Goal: Information Seeking & Learning: Learn about a topic

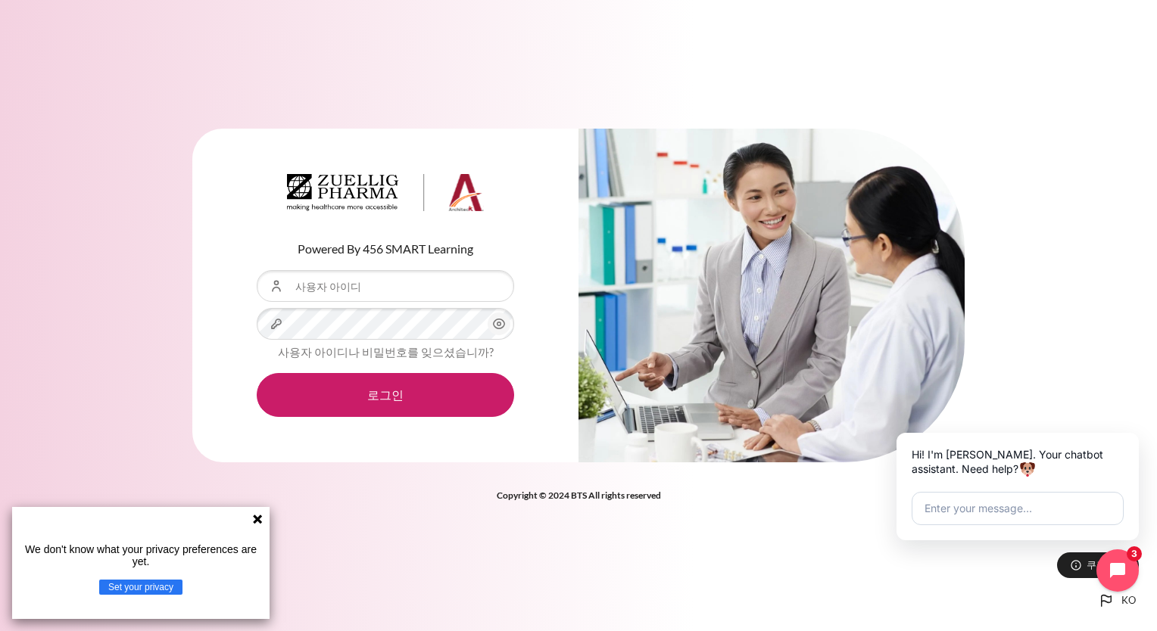
type input "[EMAIL_ADDRESS][DOMAIN_NAME]"
click at [257, 373] on button "로그인" at bounding box center [385, 395] width 257 height 44
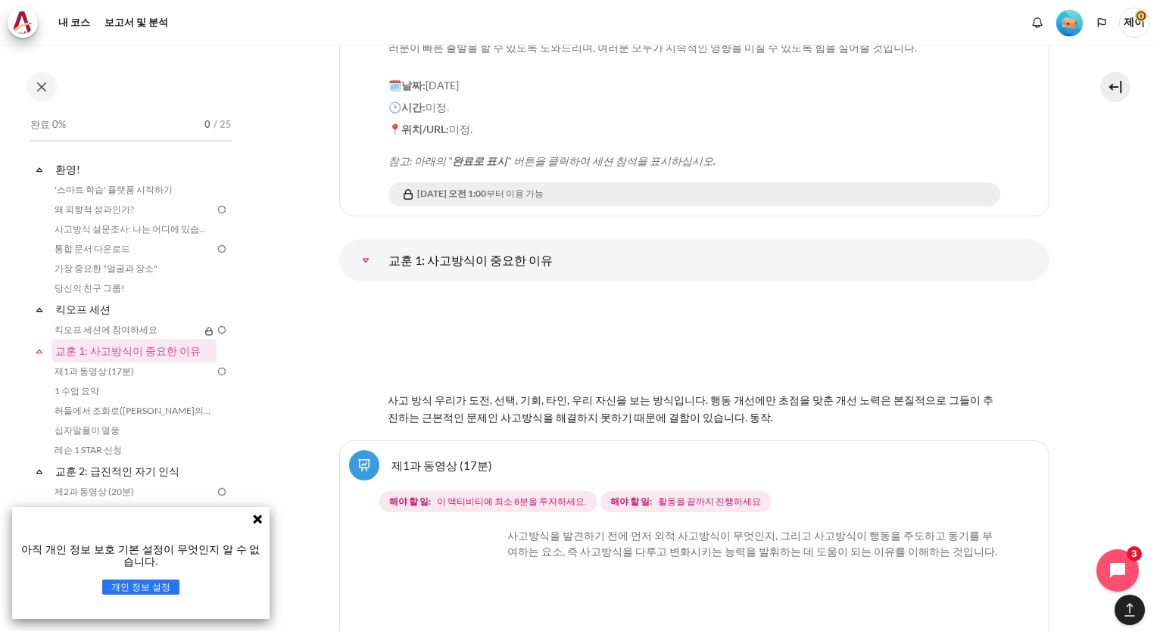
scroll to position [1972, 0]
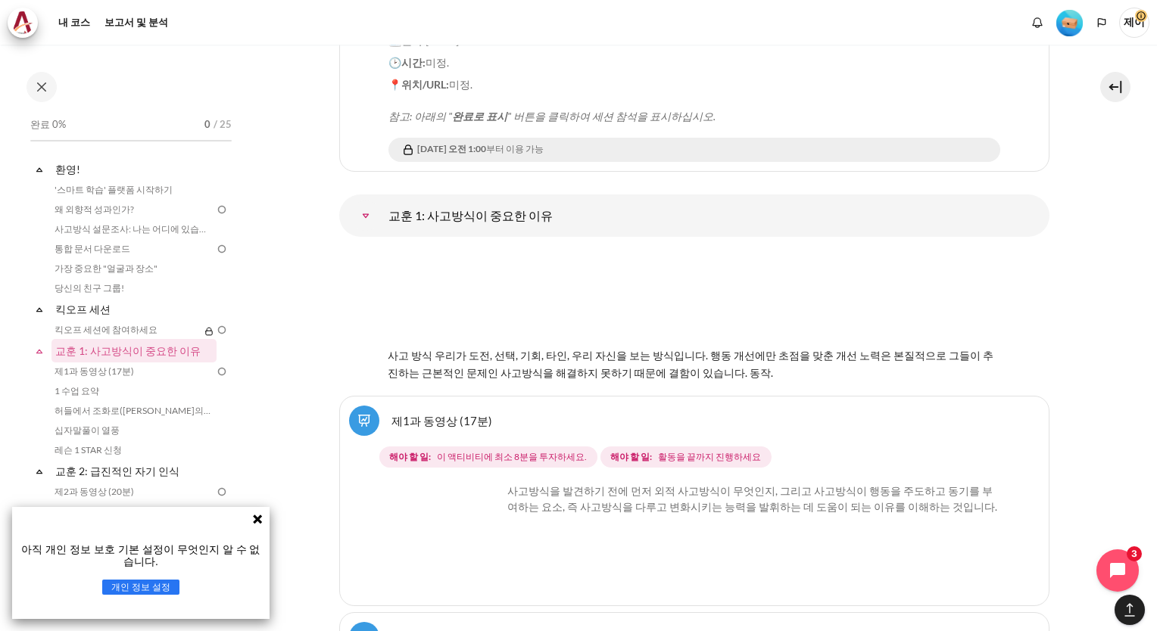
click at [642, 298] on img "Content" at bounding box center [694, 297] width 613 height 96
click at [713, 292] on img "Content" at bounding box center [694, 297] width 613 height 96
click at [461, 308] on img "Content" at bounding box center [694, 297] width 613 height 96
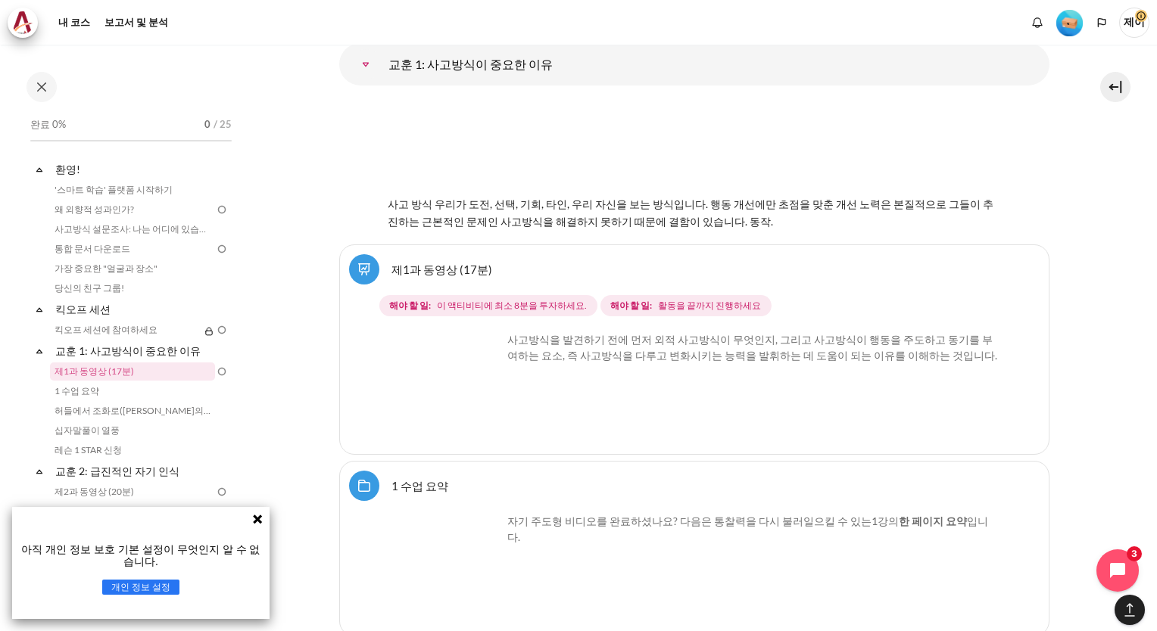
click at [686, 217] on span "사고 방식 우리가 도전, 선택, 기회, 타인, 우리 자신을 보는 방식입니다. 행동 개선에만 초점을 맞춘 개선 노력은 본질적으로 그들이 추진하는…" at bounding box center [691, 213] width 606 height 30
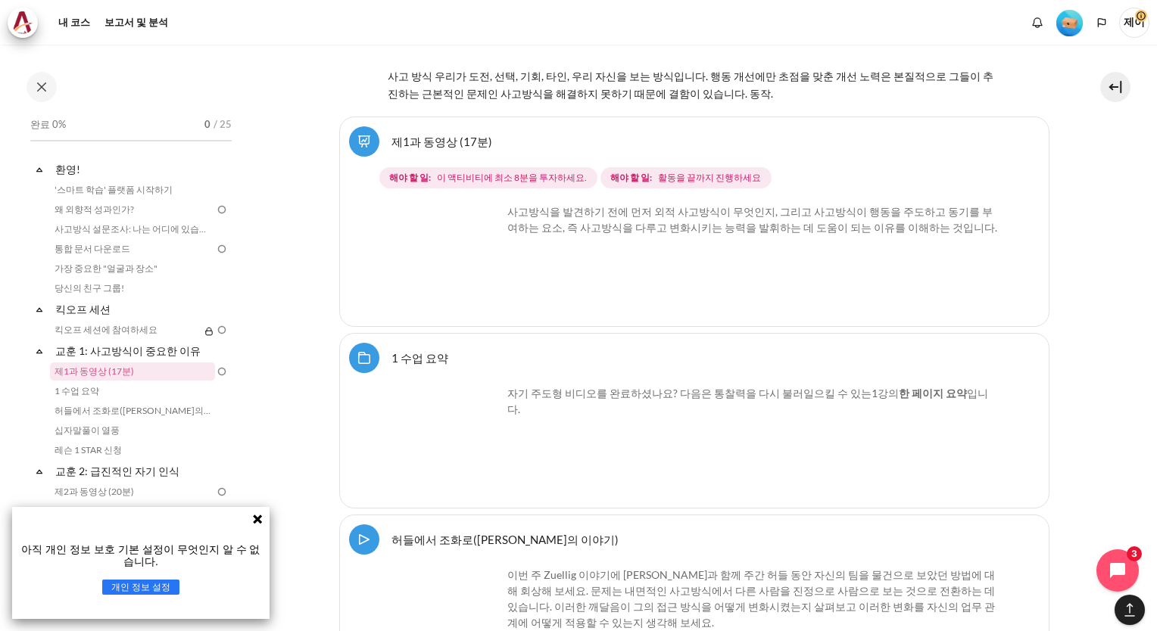
scroll to position [2275, 0]
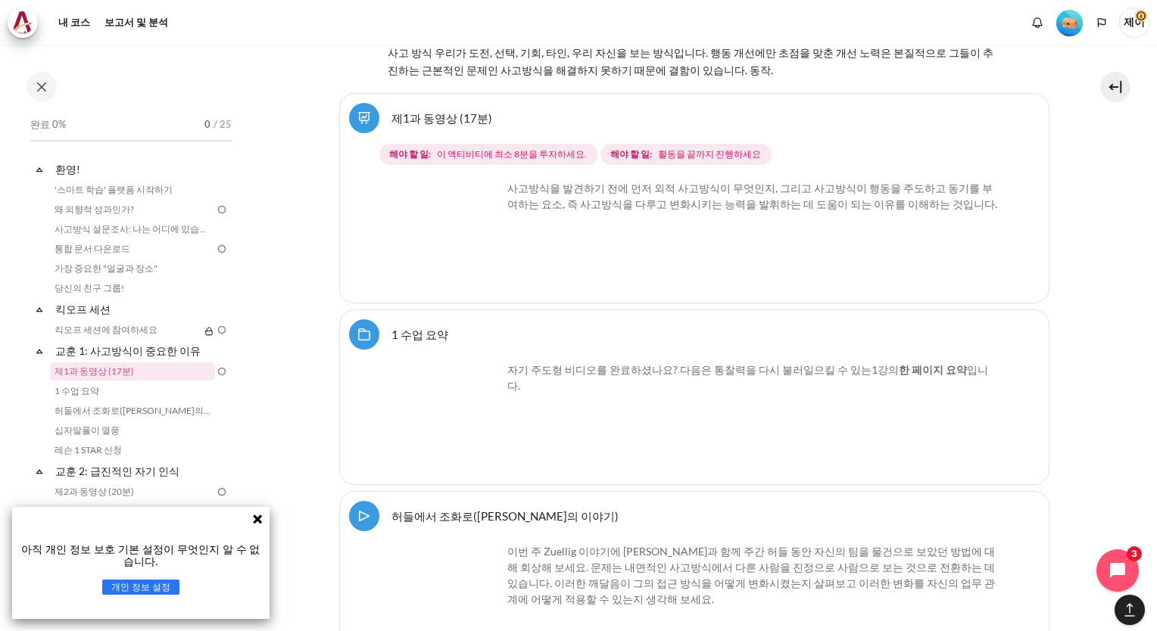
click at [588, 192] on font "사고방식을 발견하기 전에 먼저 외적 사고방식이 무엇인지, 그리고 사고방식이 행동을 주도하고 동기를 부여하는 요소, 즉 사고방식을 다루고 변화시…" at bounding box center [752, 196] width 490 height 29
click at [485, 257] on img "Content" at bounding box center [445, 237] width 114 height 114
click at [476, 257] on img "Content" at bounding box center [445, 237] width 114 height 114
click at [1121, 576] on icon "채팅 위젯 열기" at bounding box center [1126, 571] width 23 height 23
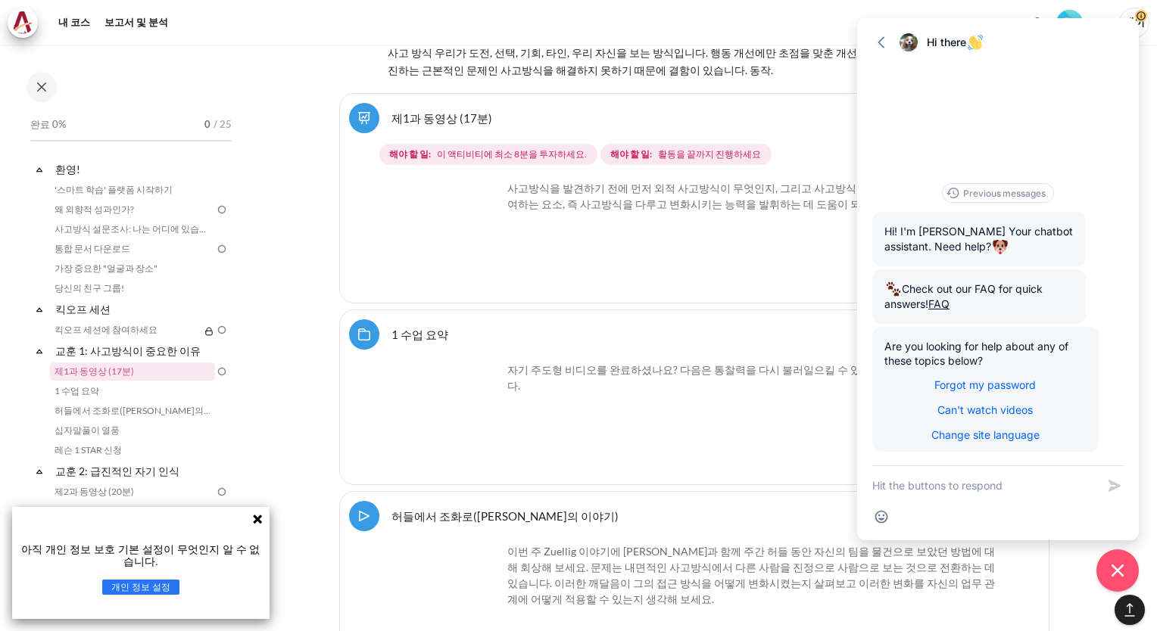
click at [757, 419] on div "자기 주도형 비디오를 완료하셨나요? 다음은 통찰력을 다시 불러일으 킬 수 있는 1강의 한 페이지 요약 입니다." at bounding box center [694, 419] width 612 height 114
click at [701, 257] on div "사고방식을 발견하기 전에 먼저 외적 사고방식이 무엇인지, 그리고 사고방식이 행동을 주도하고 동기를 부여하는 요소, 즉 사고방식을 다루고 변화시…" at bounding box center [694, 237] width 612 height 114
click at [881, 43] on icon "button" at bounding box center [881, 42] width 15 height 15
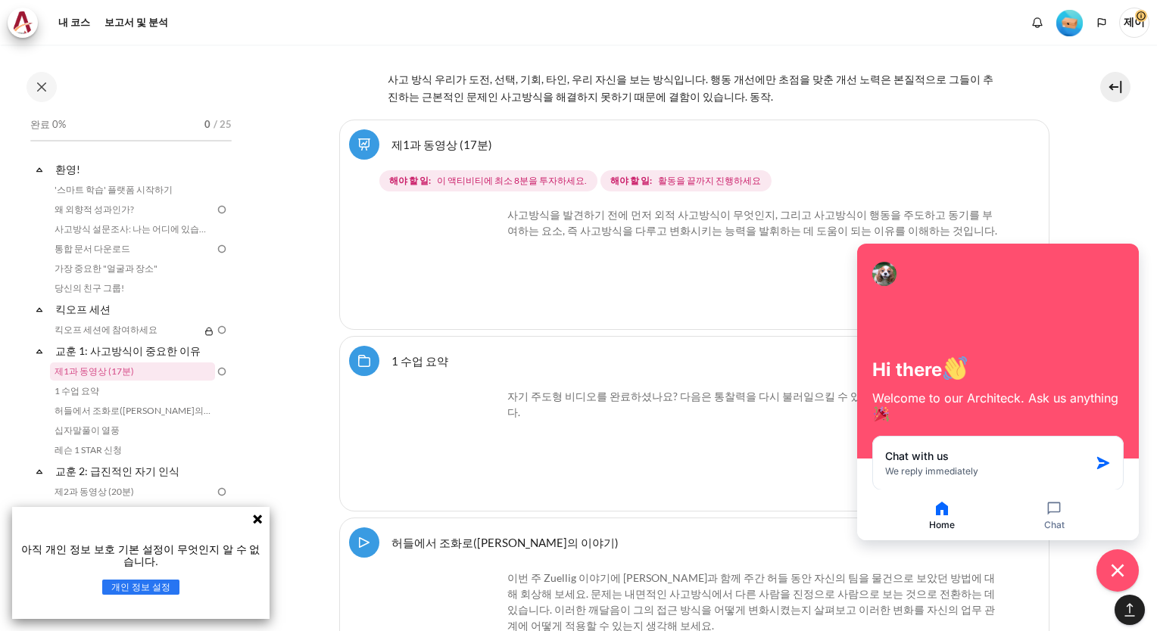
click at [762, 419] on div "자기 주도형 비디오를 완료하셨나요? 다음은 통찰력을 다시 불러일으 킬 수 있는 1강의 한 페이지 요약 입니다." at bounding box center [694, 445] width 612 height 114
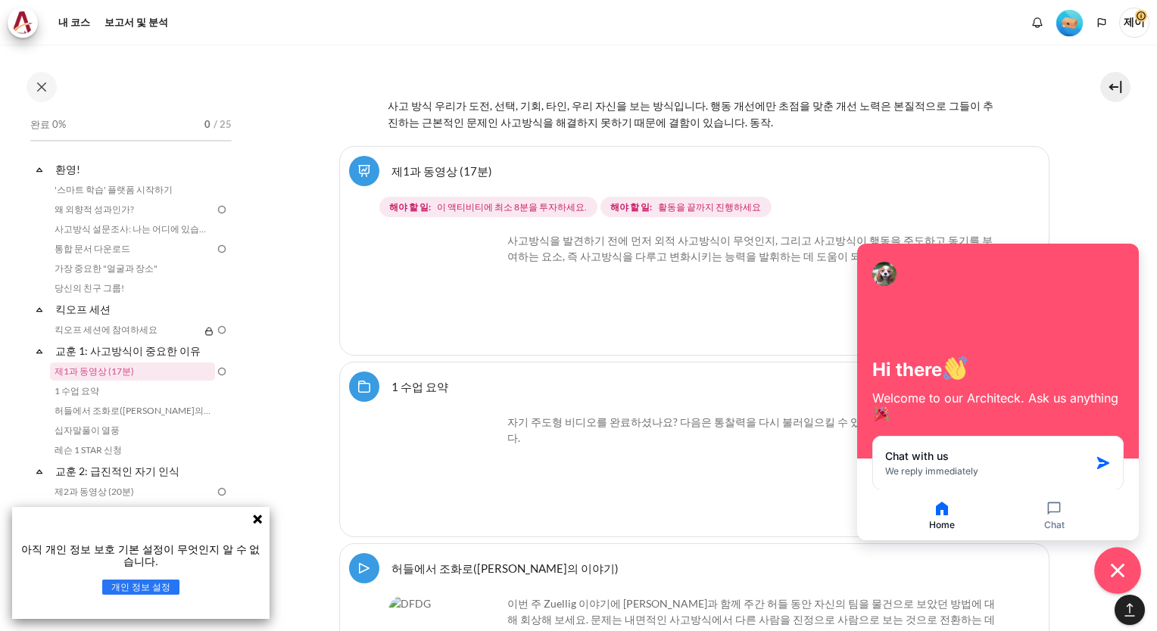
click at [1117, 559] on button "Close chat widget" at bounding box center [1117, 570] width 47 height 47
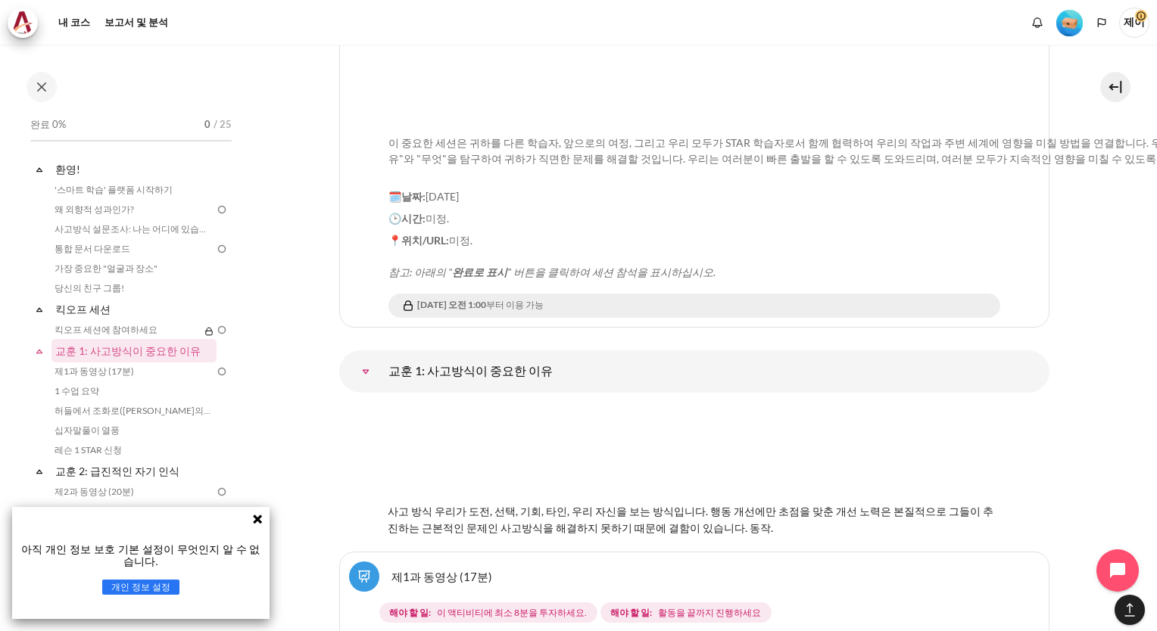
scroll to position [1670, 0]
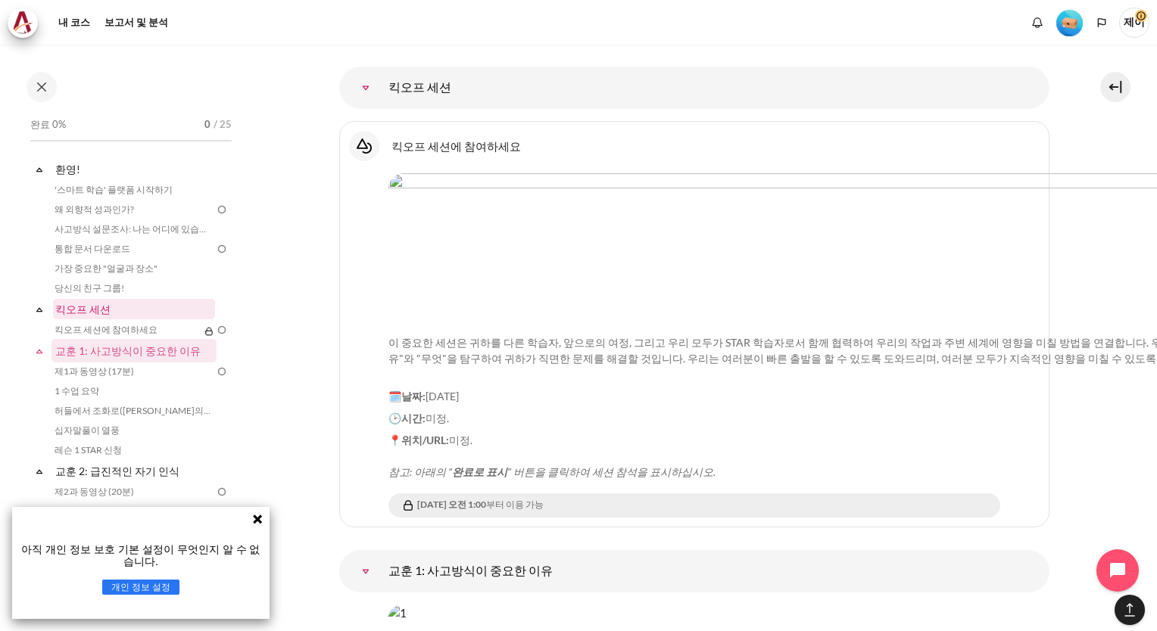
click at [104, 307] on link "킥오프 세션" at bounding box center [134, 309] width 162 height 20
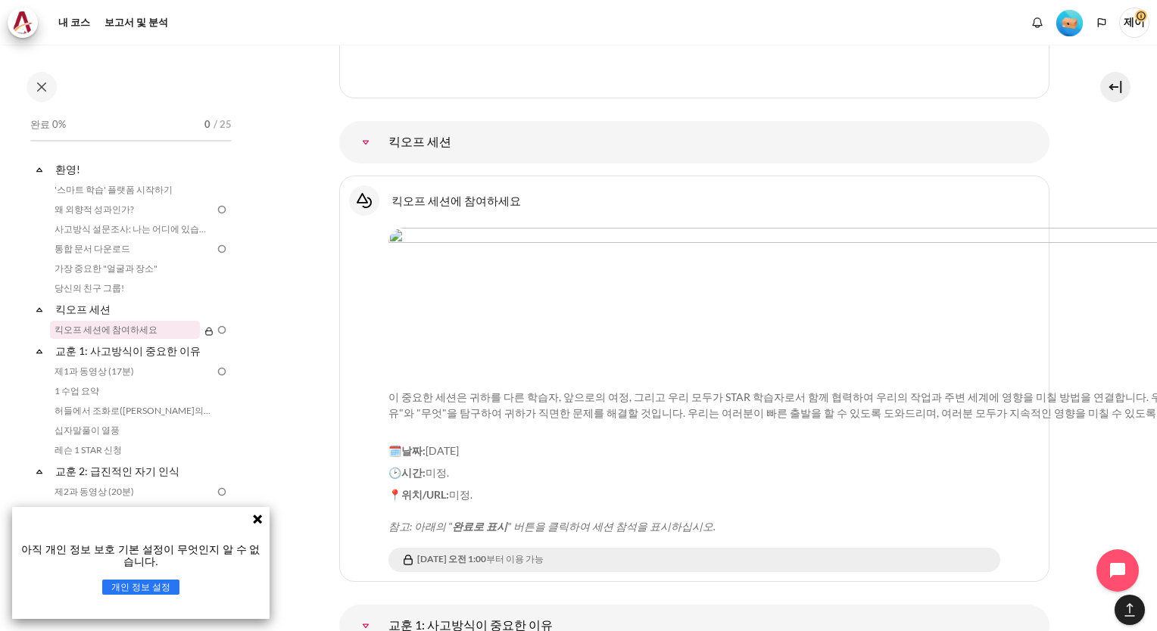
click at [166, 587] on button "개인 정보 설정" at bounding box center [141, 587] width 78 height 15
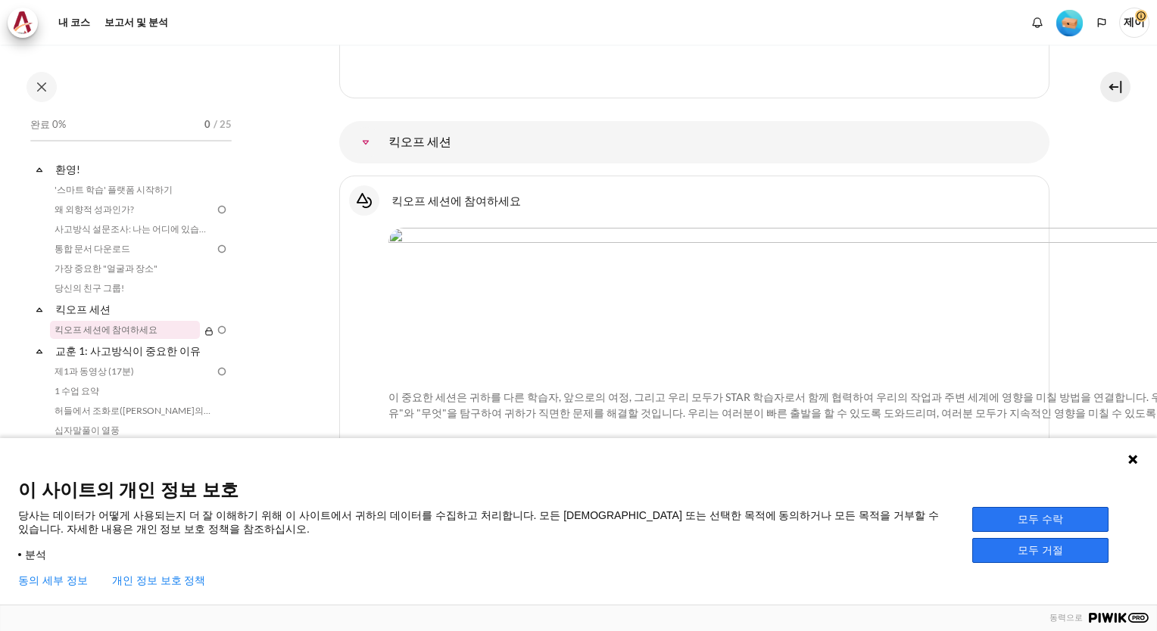
click at [157, 577] on link "개인 정보 보호 정책" at bounding box center [159, 581] width 94 height 12
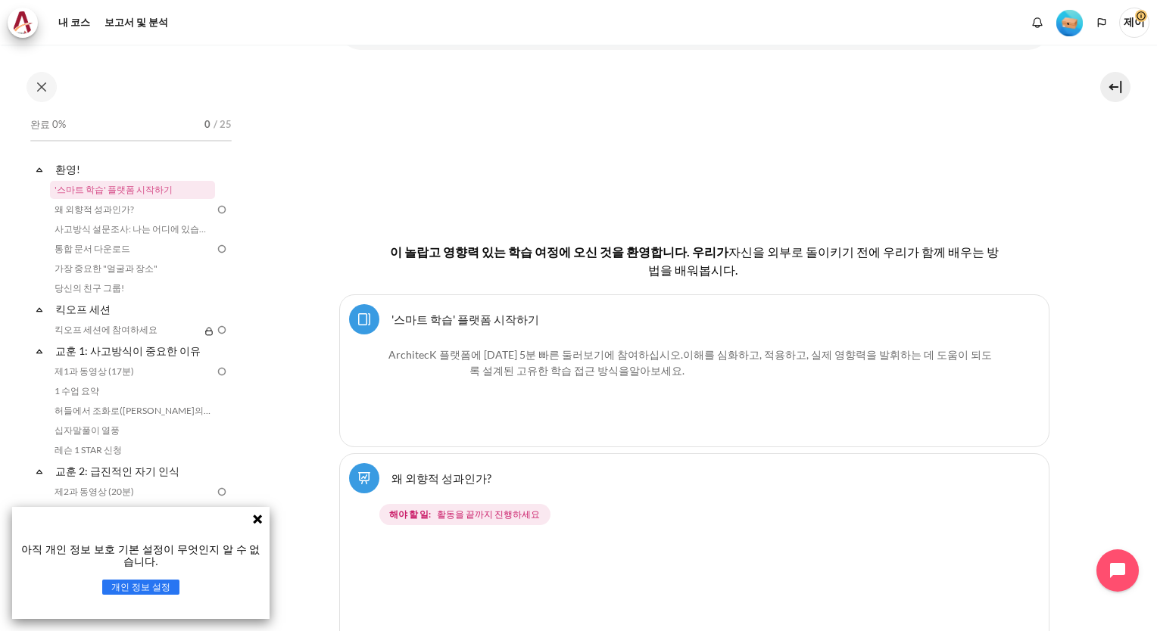
scroll to position [303, 0]
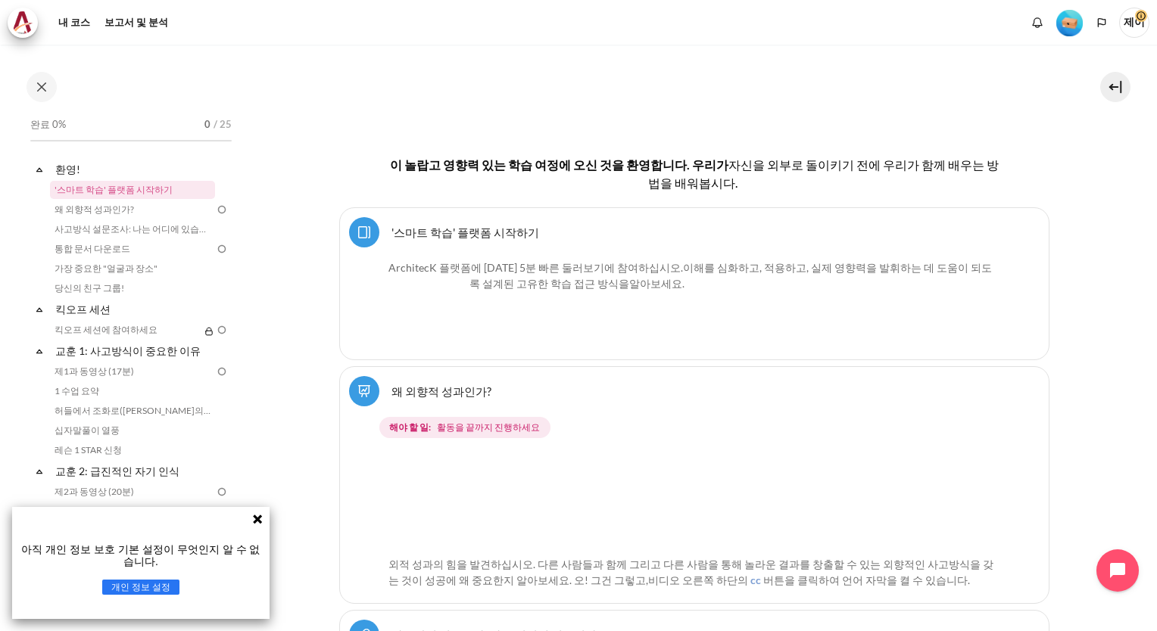
click at [451, 231] on link "'스마트 학습' 플랫폼 시작하기 Page" at bounding box center [465, 232] width 148 height 14
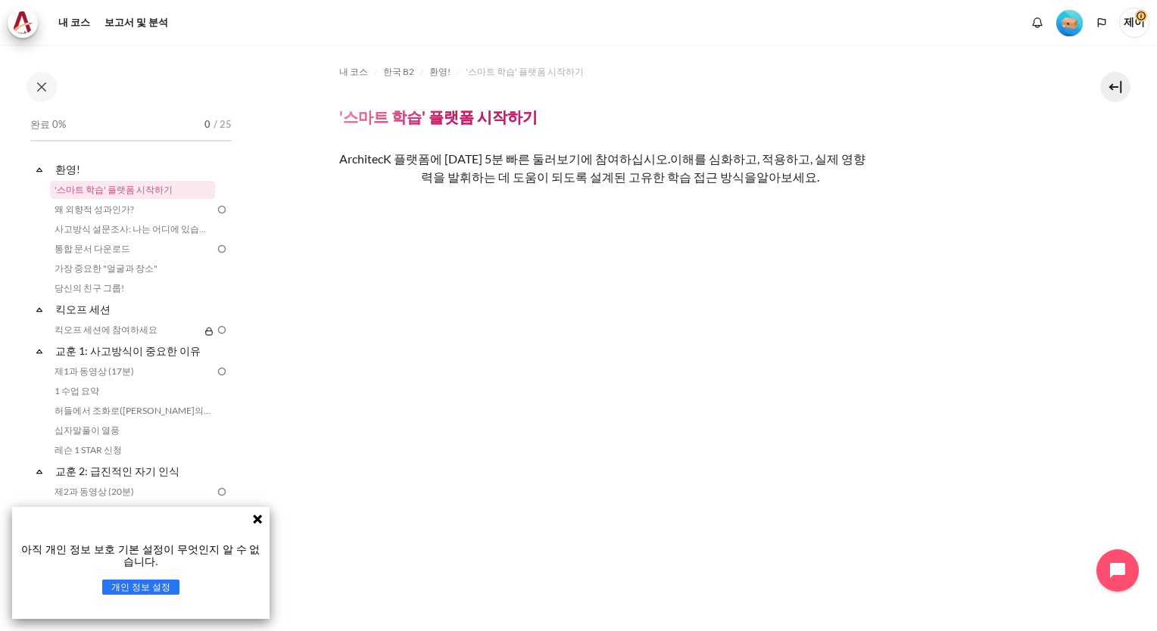
click at [143, 585] on button "개인 정보 설정" at bounding box center [141, 587] width 78 height 15
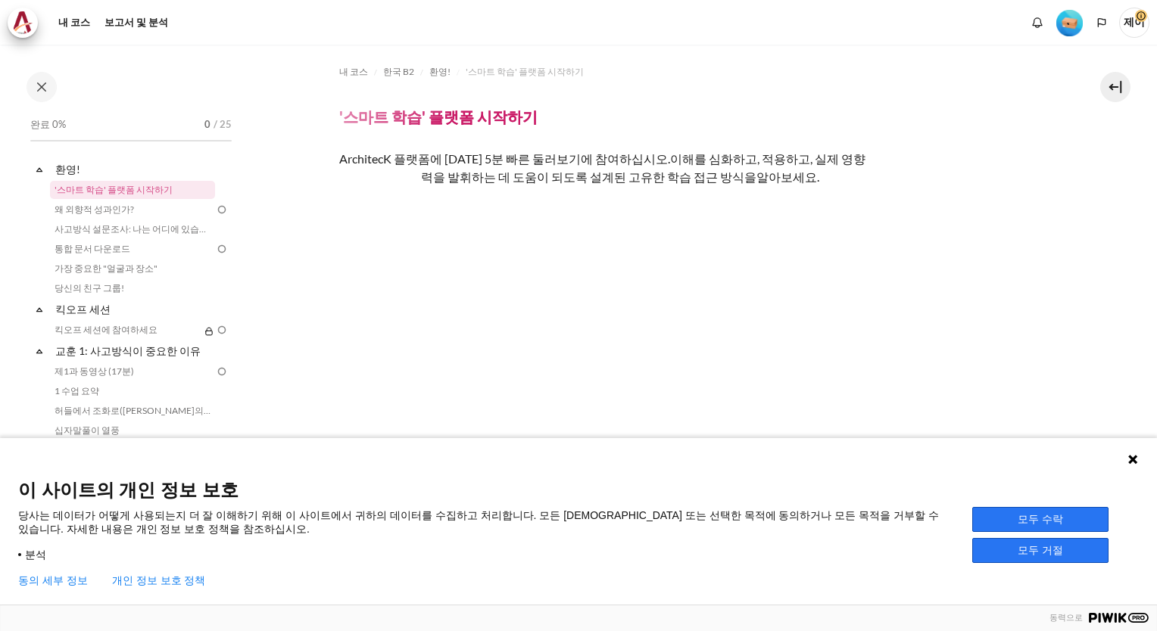
click at [48, 585] on button "동의 세부 정보" at bounding box center [53, 581] width 70 height 12
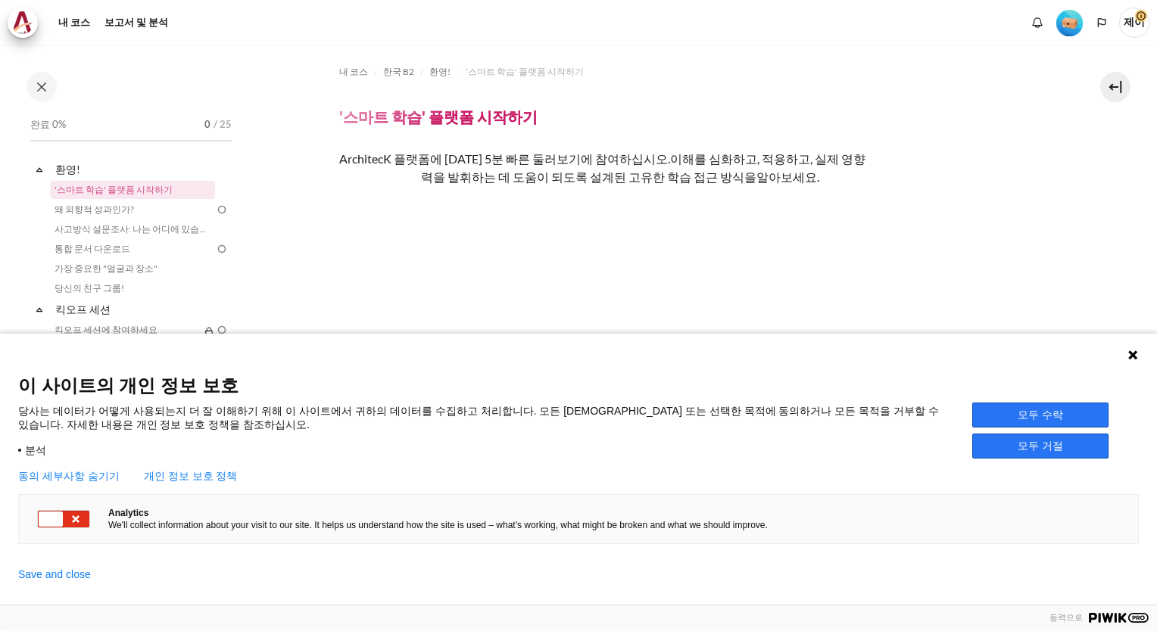
click at [200, 477] on link "개인 정보 보호 정책" at bounding box center [191, 476] width 94 height 12
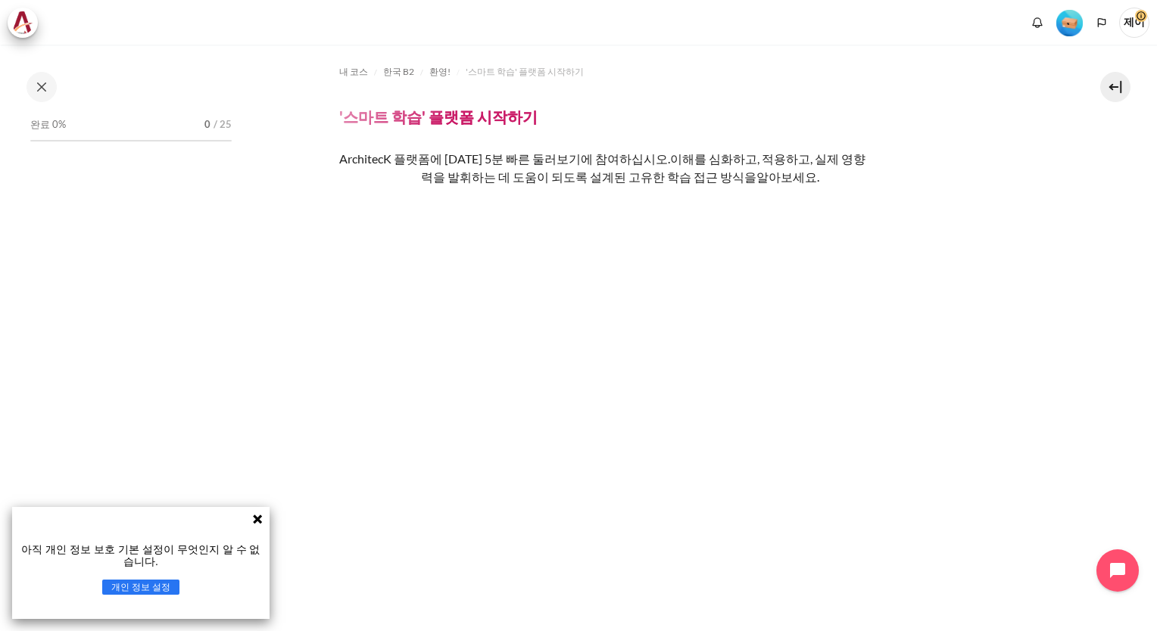
click at [159, 589] on button "개인 정보 설정" at bounding box center [141, 587] width 78 height 15
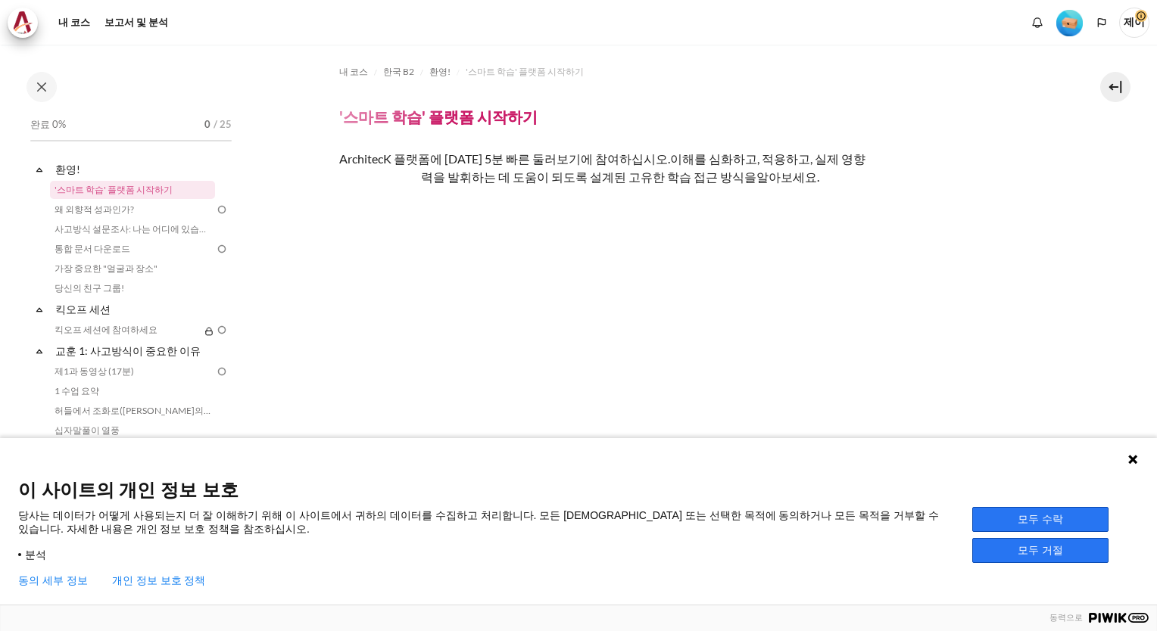
click at [1040, 550] on button "모두 거절" at bounding box center [1040, 550] width 136 height 25
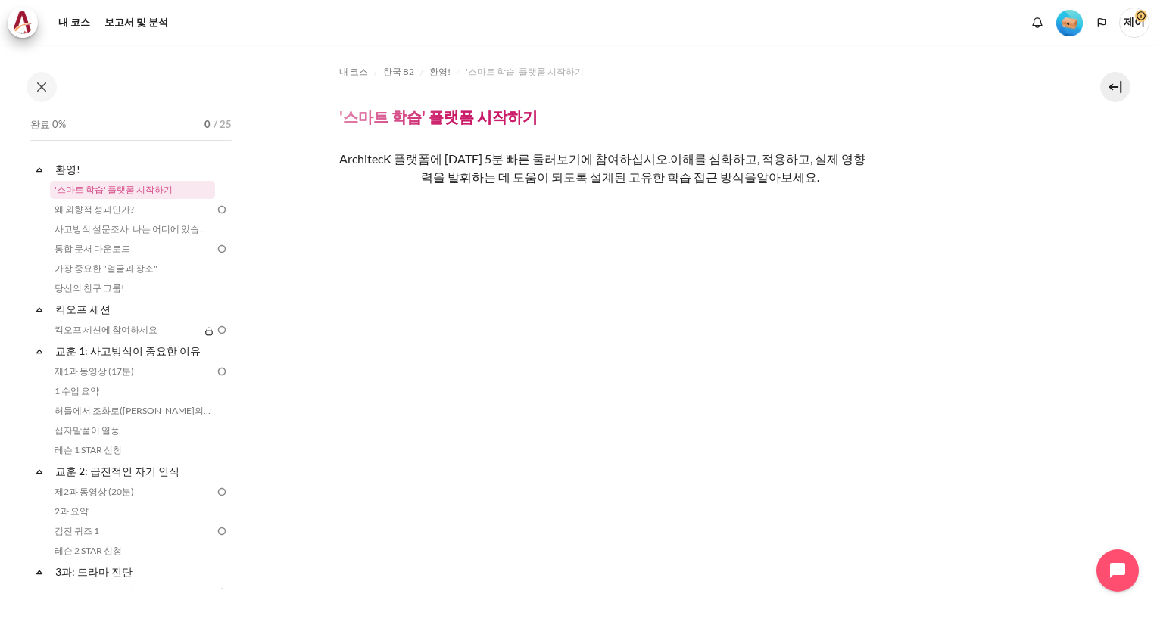
click at [491, 175] on span "이해를 심화하고, 적용하고, 실제 영향력을 발휘하는 데 도움이 되도록 설계된 고유한 학습 접근 방식을" at bounding box center [643, 167] width 444 height 33
click at [611, 292] on img "콘텐츠" at bounding box center [694, 298] width 710 height 111
click at [372, 212] on img "콘텐츠" at bounding box center [377, 205] width 76 height 75
click at [437, 114] on h4 "'스마트 학습' 플랫폼 시작하기" at bounding box center [438, 117] width 198 height 20
click at [366, 117] on h4 "'스마트 학습' 플랫폼 시작하기" at bounding box center [438, 117] width 198 height 20
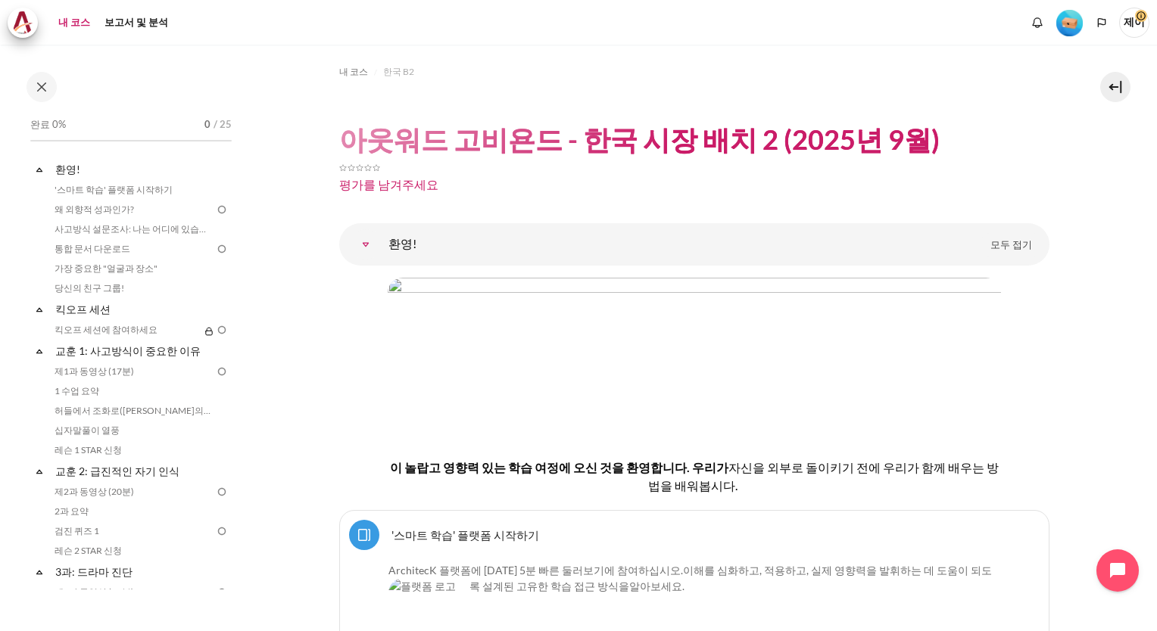
click at [74, 25] on link "내 코스" at bounding box center [74, 23] width 42 height 30
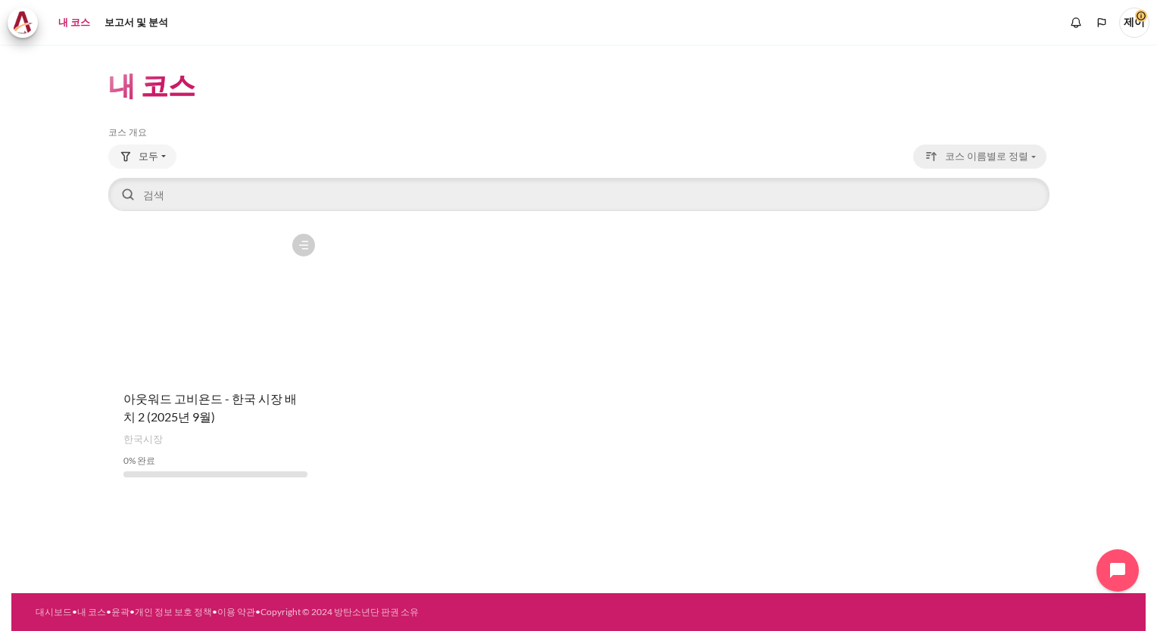
click at [981, 159] on span "코스 이름별로 정렬" at bounding box center [986, 156] width 83 height 15
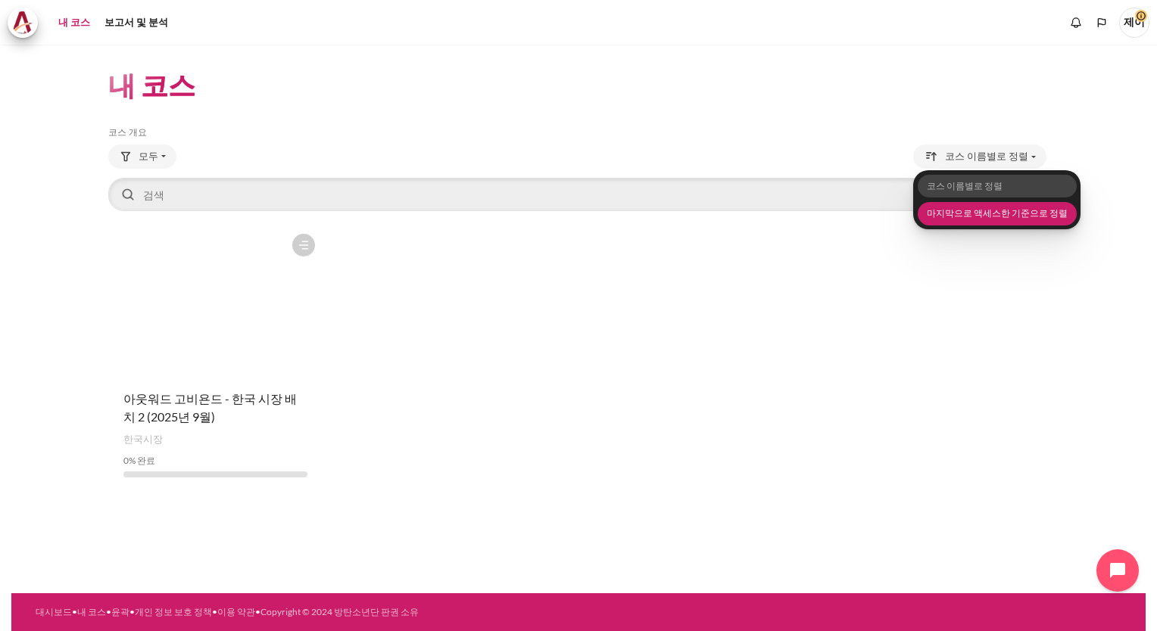
click at [1013, 218] on link "마지막으로 액세스한 기준으로 정렬" at bounding box center [996, 213] width 159 height 23
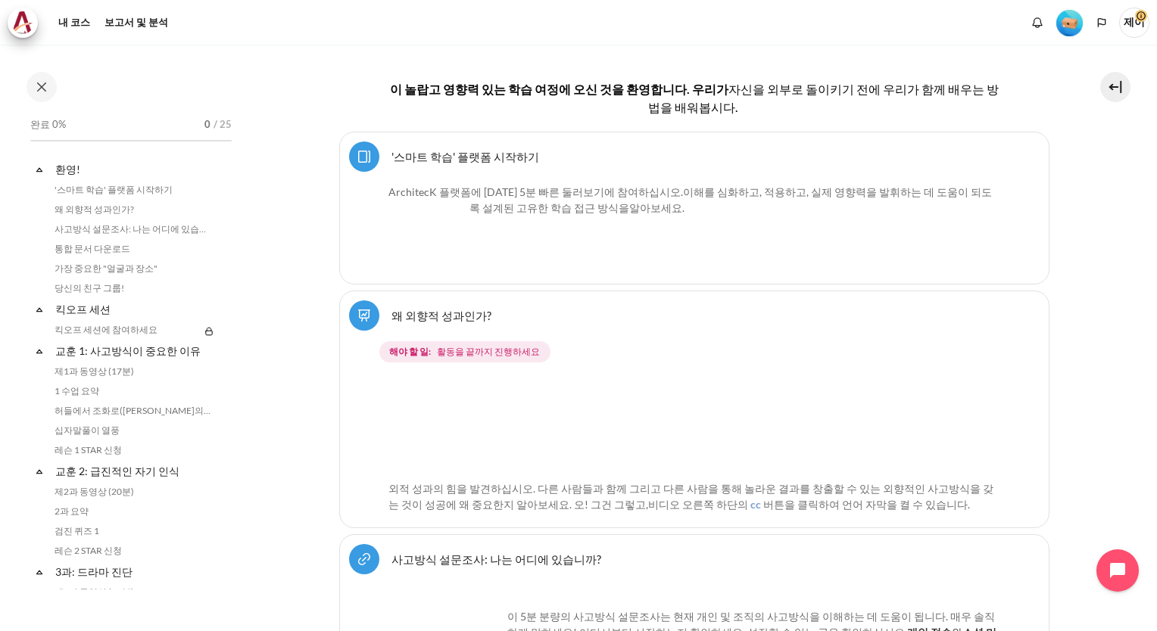
scroll to position [421, 0]
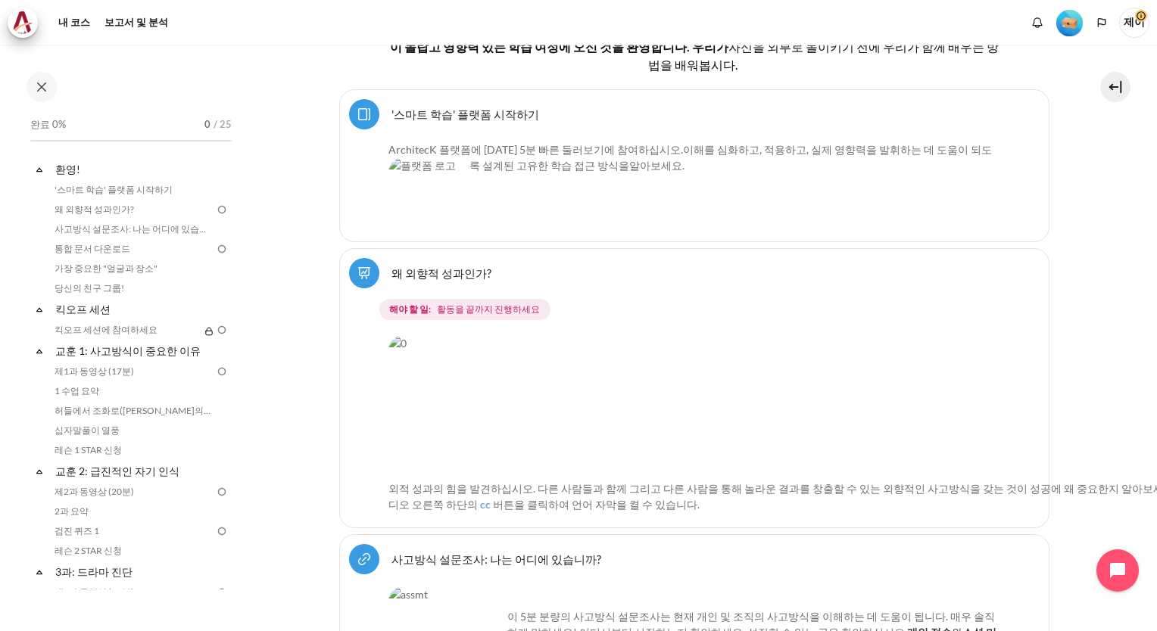
click at [500, 398] on img "콘텐츠" at bounding box center [828, 404] width 881 height 138
click at [629, 383] on img "콘텐츠" at bounding box center [828, 404] width 881 height 138
click at [639, 482] on span "비디오 오른쪽 하단의" at bounding box center [825, 496] width 875 height 29
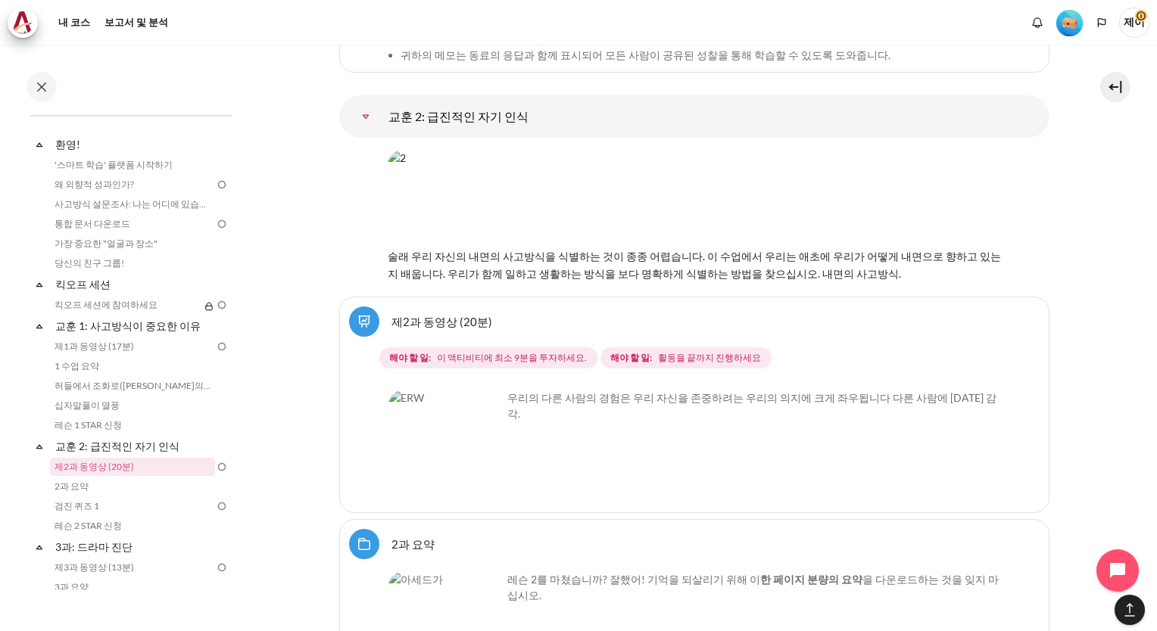
scroll to position [3525, 0]
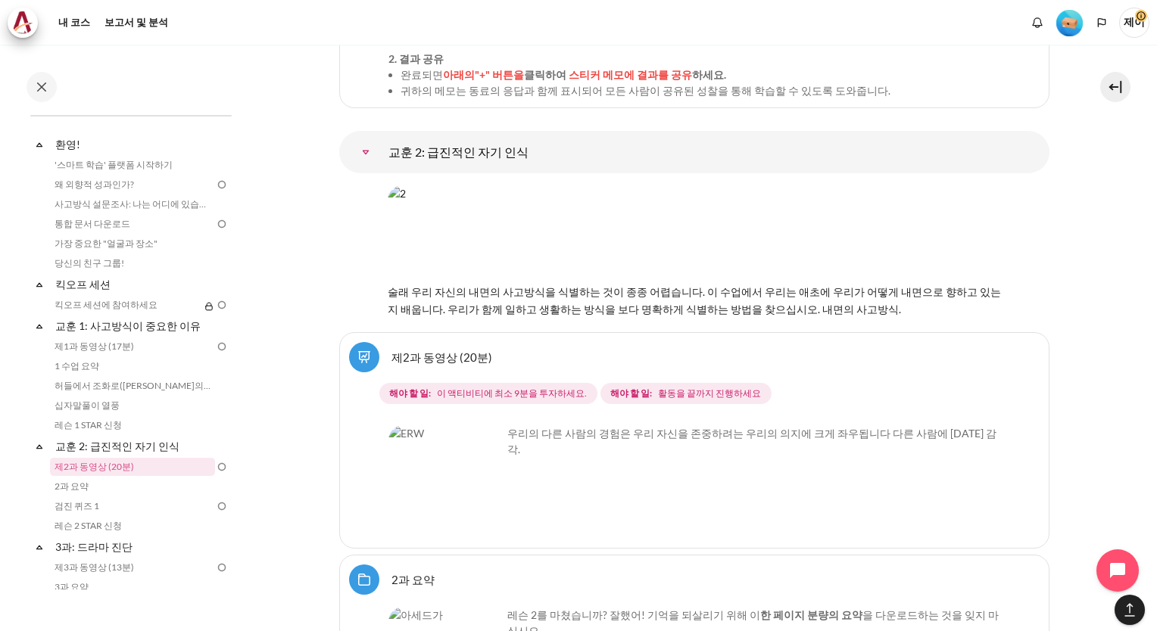
click at [454, 426] on img "콘텐츠" at bounding box center [445, 483] width 114 height 114
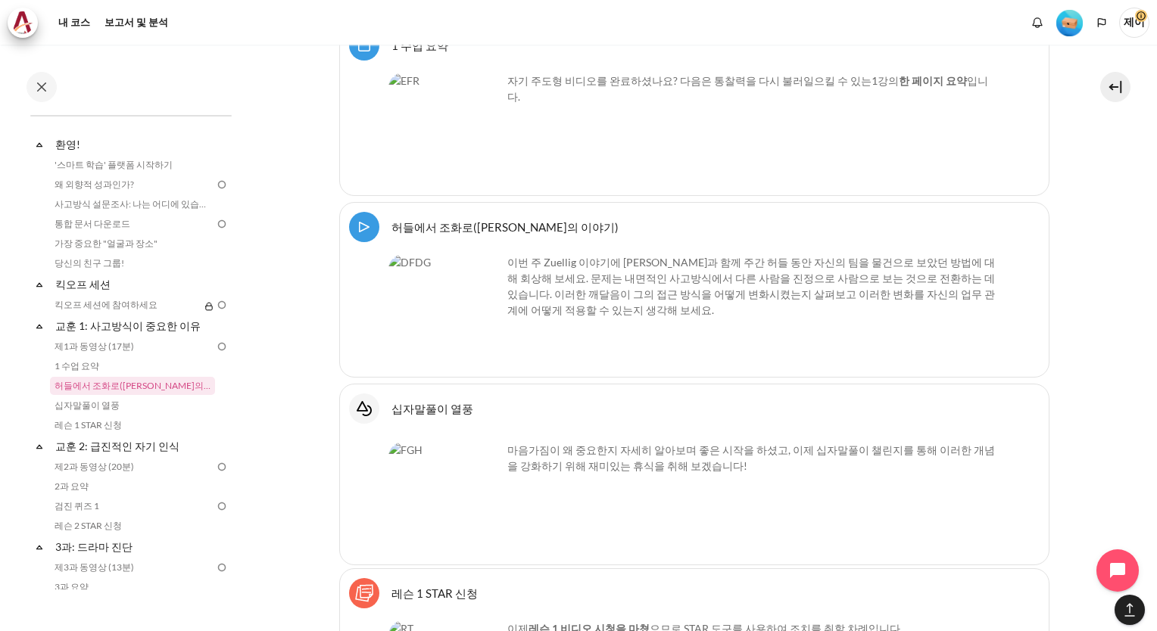
scroll to position [2541, 0]
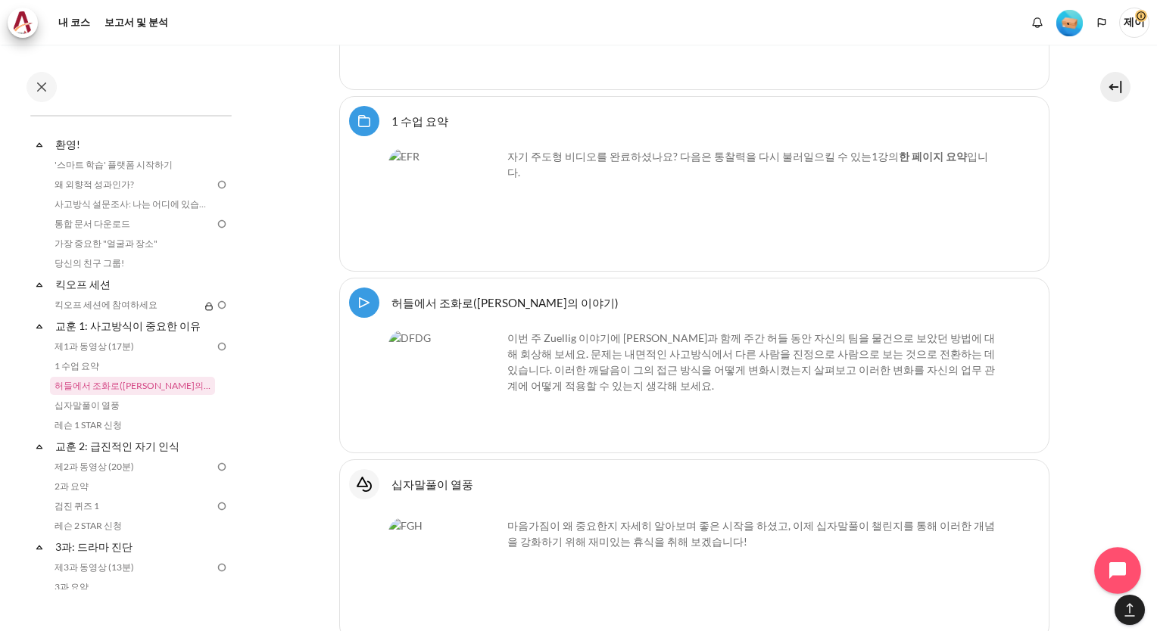
click at [1119, 572] on icon "Open chat widget" at bounding box center [1126, 571] width 23 height 23
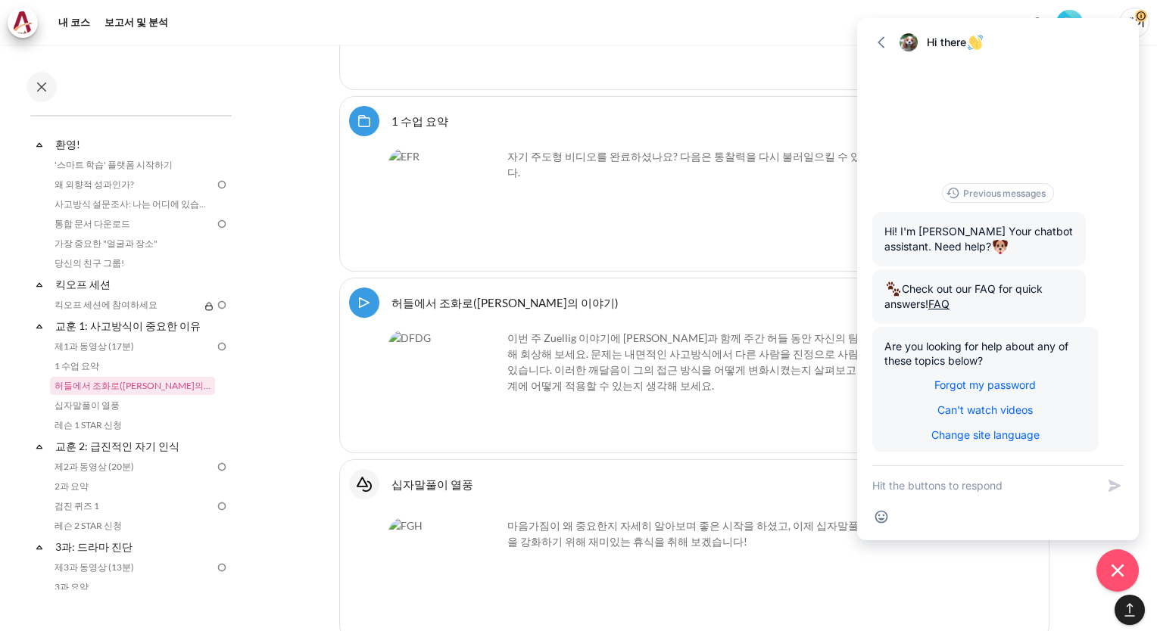
click at [918, 492] on textarea "New message" at bounding box center [984, 485] width 224 height 39
type textarea "하"
type textarea "ㅎ"
type textarea "한국어로 부타가해요"
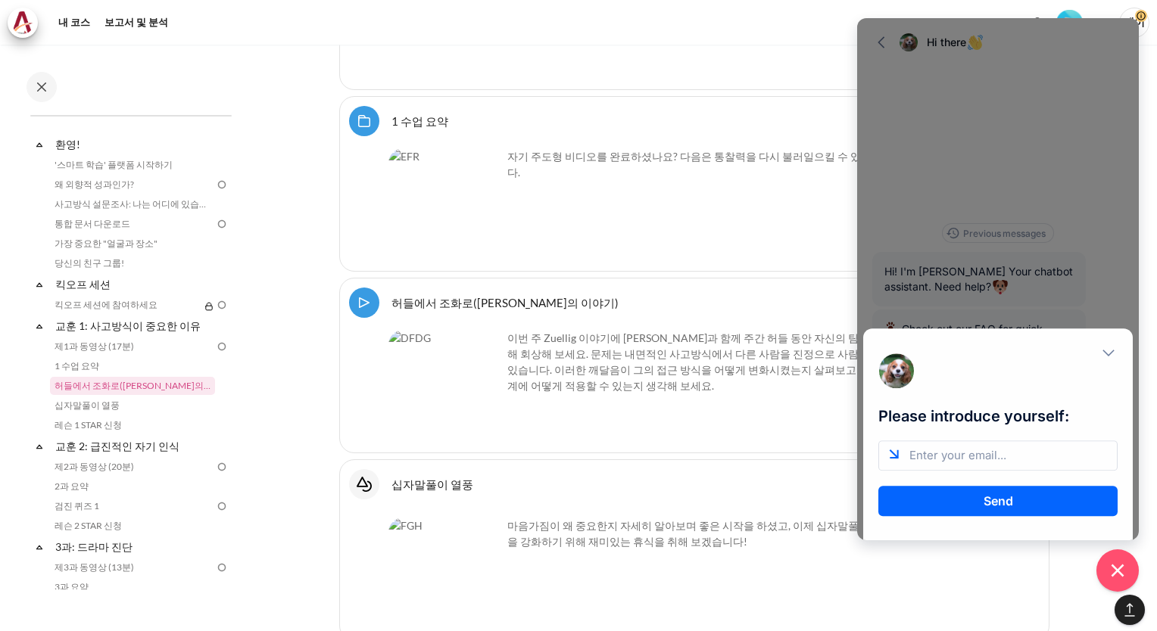
scroll to position [0, 0]
click at [989, 500] on button "Send" at bounding box center [997, 501] width 239 height 30
click at [945, 455] on input "email" at bounding box center [997, 456] width 239 height 30
type input "[EMAIL_ADDRESS][DOMAIN_NAME]"
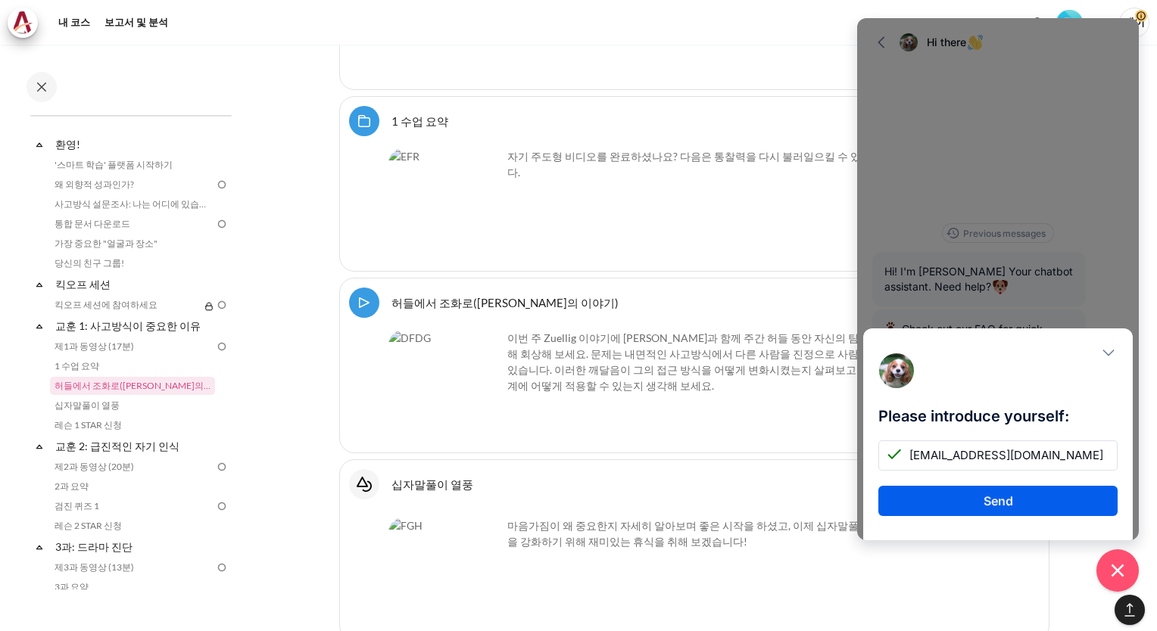
click at [991, 504] on button "Send" at bounding box center [997, 501] width 239 height 30
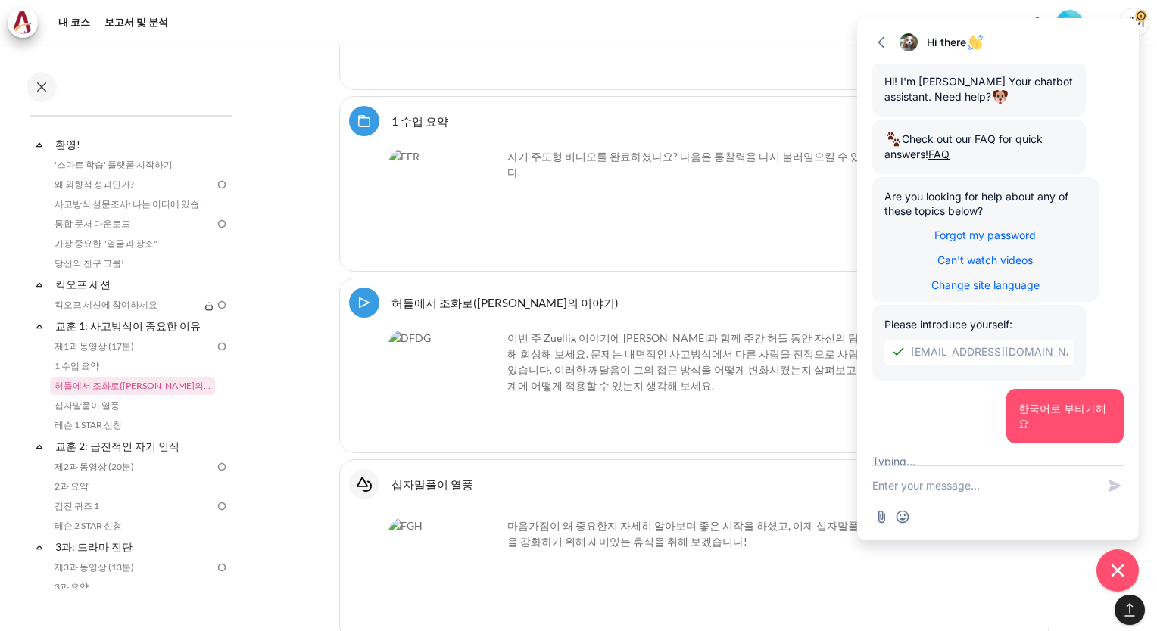
scroll to position [106, 0]
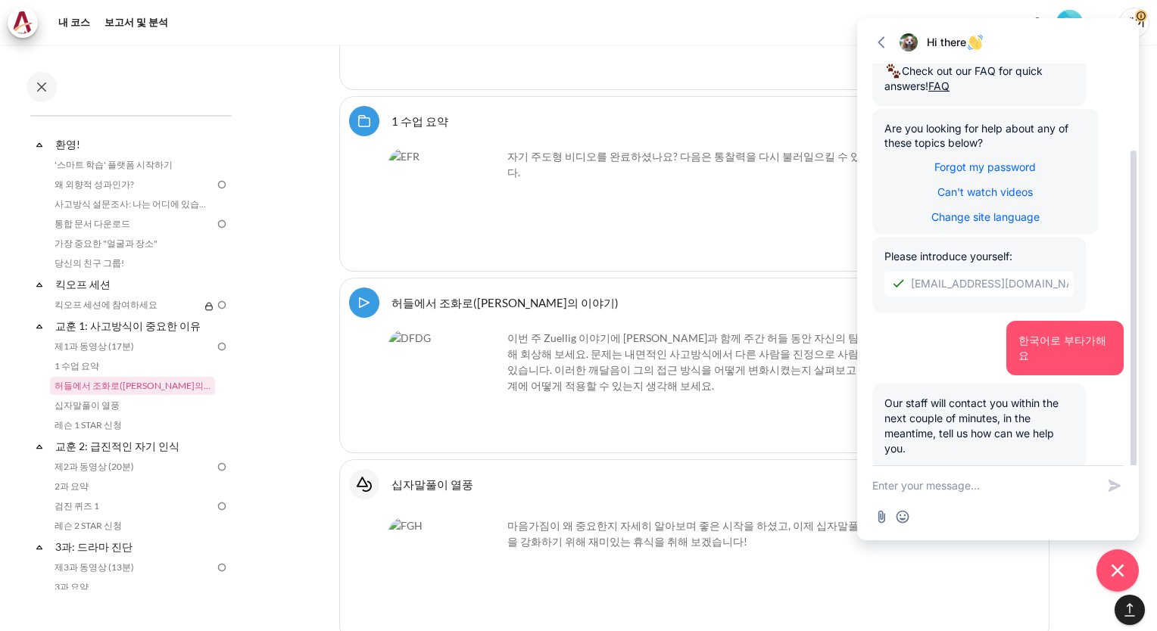
drag, startPoint x: 887, startPoint y: 385, endPoint x: 1061, endPoint y: 427, distance: 178.5
click at [1061, 427] on div "Our staff will contact you within the next couple of minutes, in the meantime, …" at bounding box center [979, 426] width 214 height 85
drag, startPoint x: 1061, startPoint y: 427, endPoint x: 967, endPoint y: 406, distance: 96.3
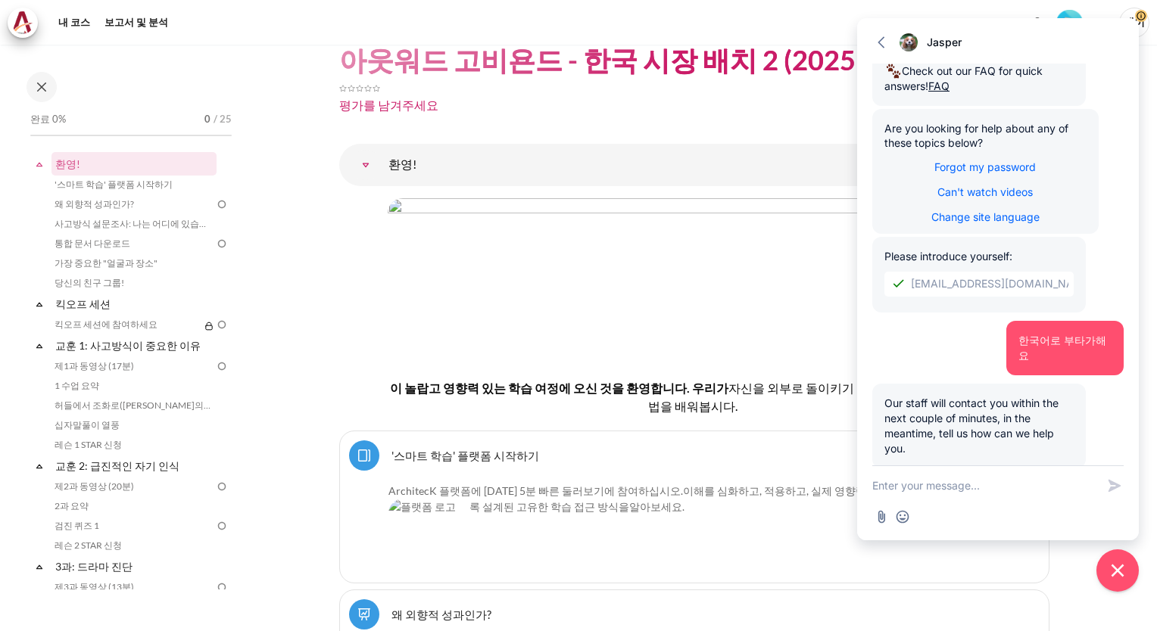
scroll to position [0, 0]
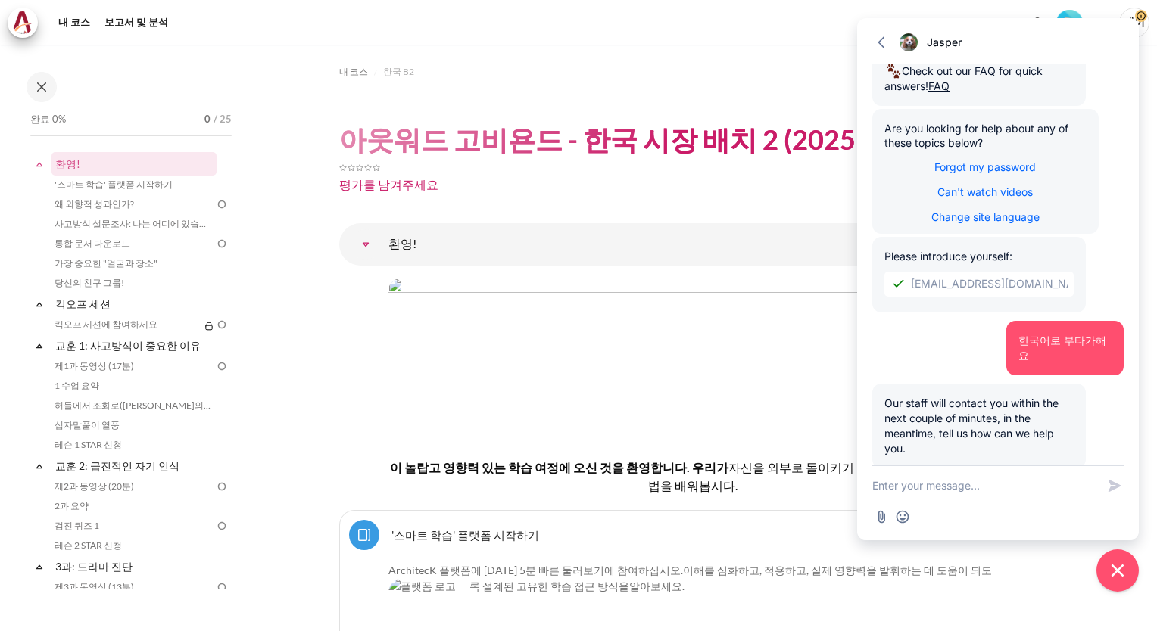
click at [653, 80] on ol "내 코스 한국 B2" at bounding box center [694, 72] width 710 height 24
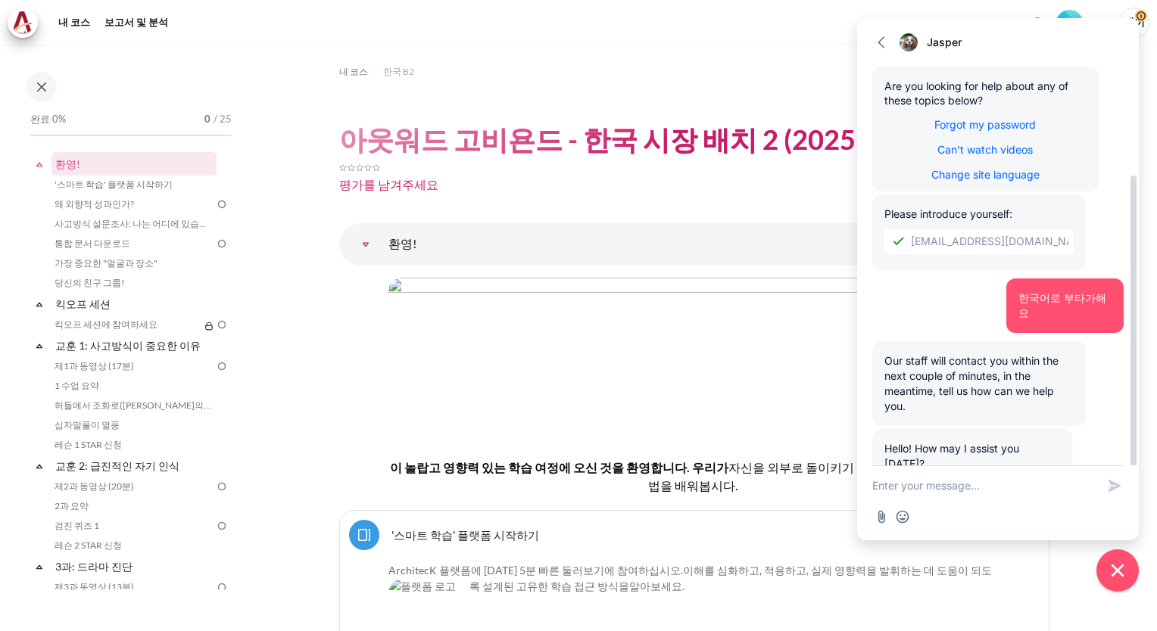
drag, startPoint x: 1051, startPoint y: 434, endPoint x: 882, endPoint y: 434, distance: 168.9
click at [882, 434] on div "Hello! How may I assist you today?" at bounding box center [972, 456] width 200 height 55
drag, startPoint x: 882, startPoint y: 434, endPoint x: 894, endPoint y: 431, distance: 12.5
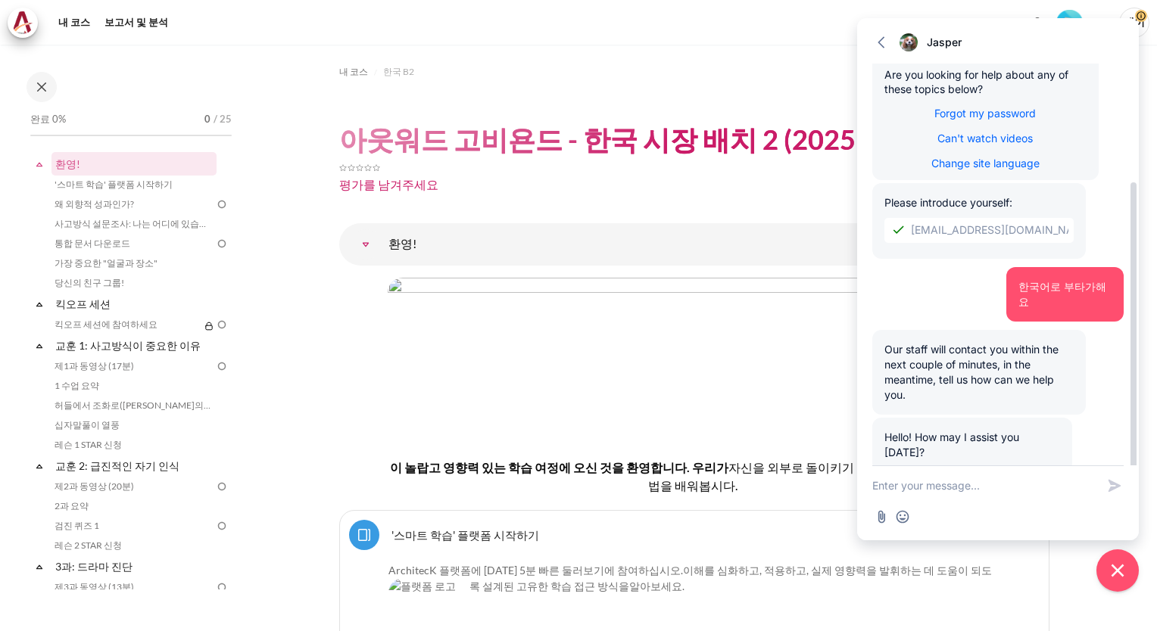
scroll to position [169, 0]
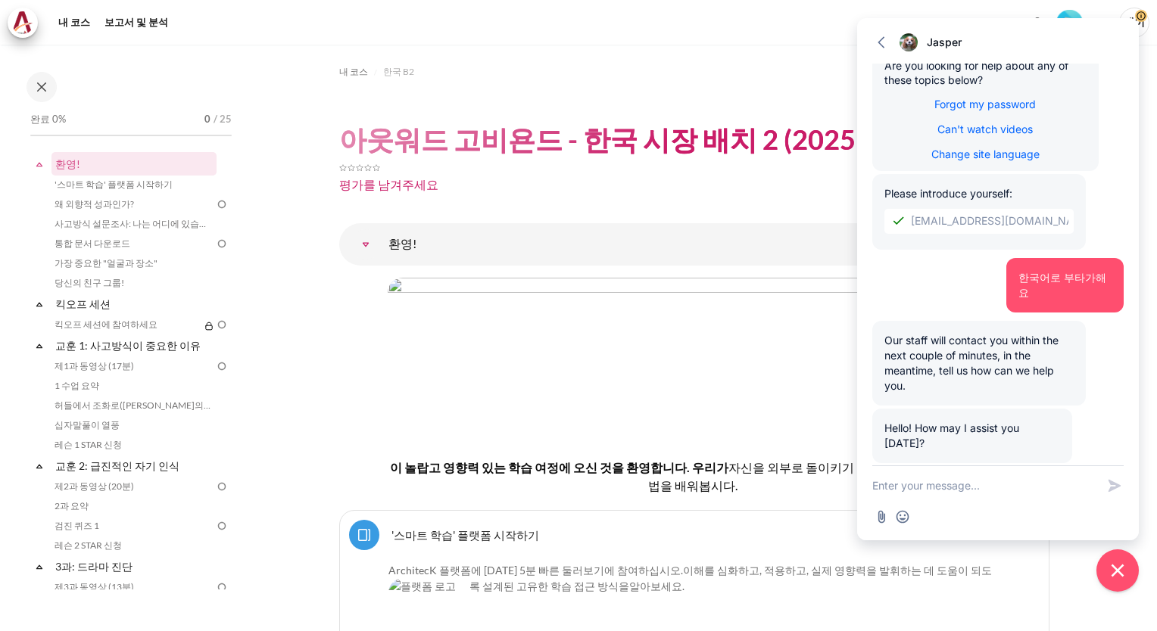
click at [903, 488] on textarea "New message" at bounding box center [984, 485] width 224 height 39
paste textarea "I didn't agree with my current personal information, is there a problem with tr…"
type textarea "I didn't agree with my current personal information, is there a problem with tr…"
click at [1109, 480] on icon "button" at bounding box center [1114, 478] width 15 height 15
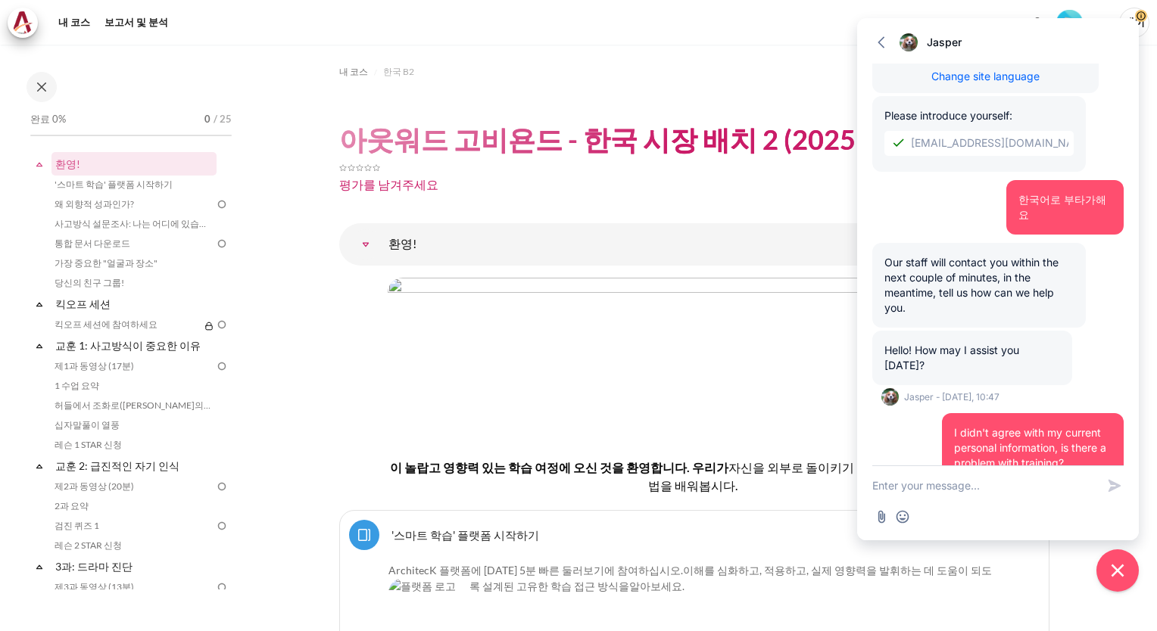
click at [496, 176] on div "평가를 남겨주세요" at bounding box center [694, 185] width 710 height 18
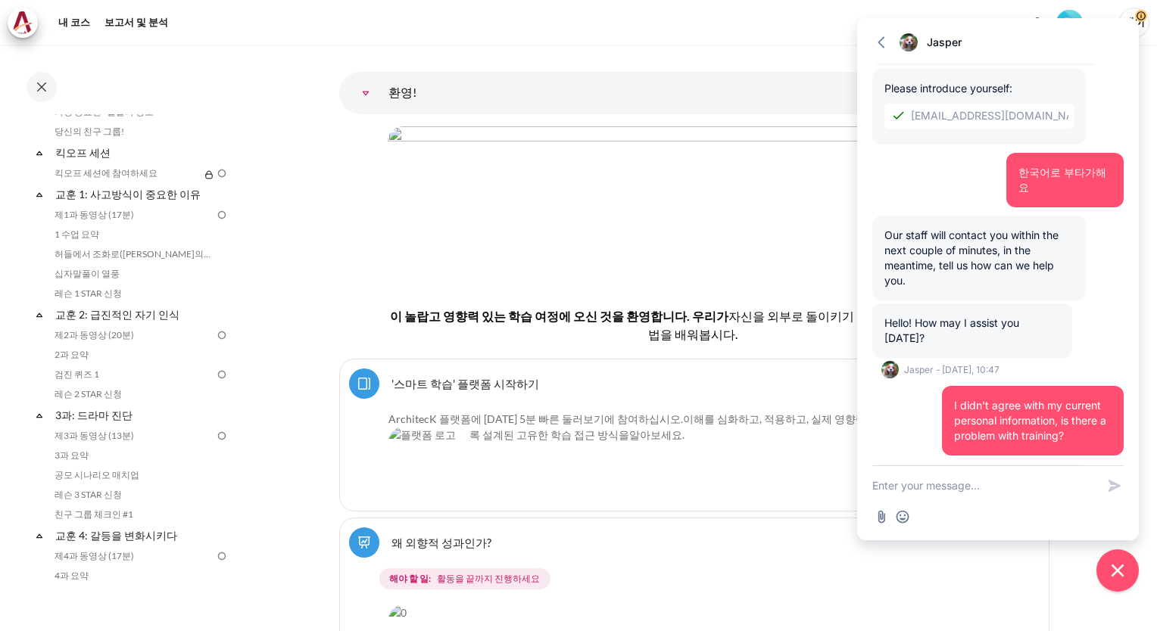
scroll to position [339, 0]
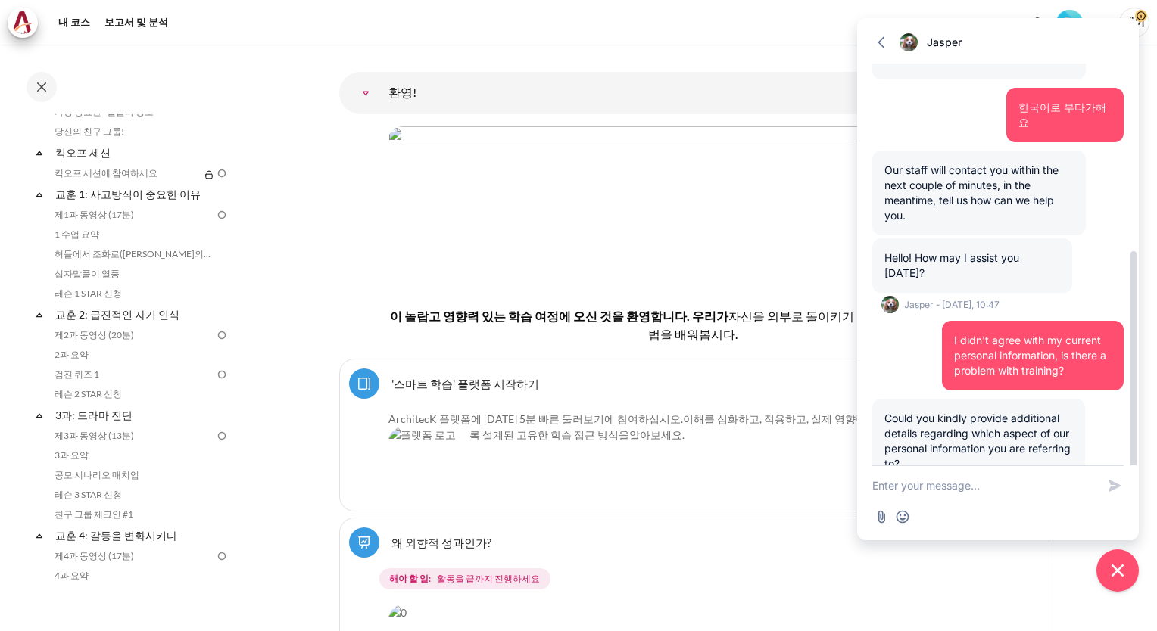
drag, startPoint x: 886, startPoint y: 385, endPoint x: 1071, endPoint y: 432, distance: 190.4
click at [1071, 432] on div "Could you kindly provide additional details regarding which aspect of our perso…" at bounding box center [978, 441] width 213 height 85
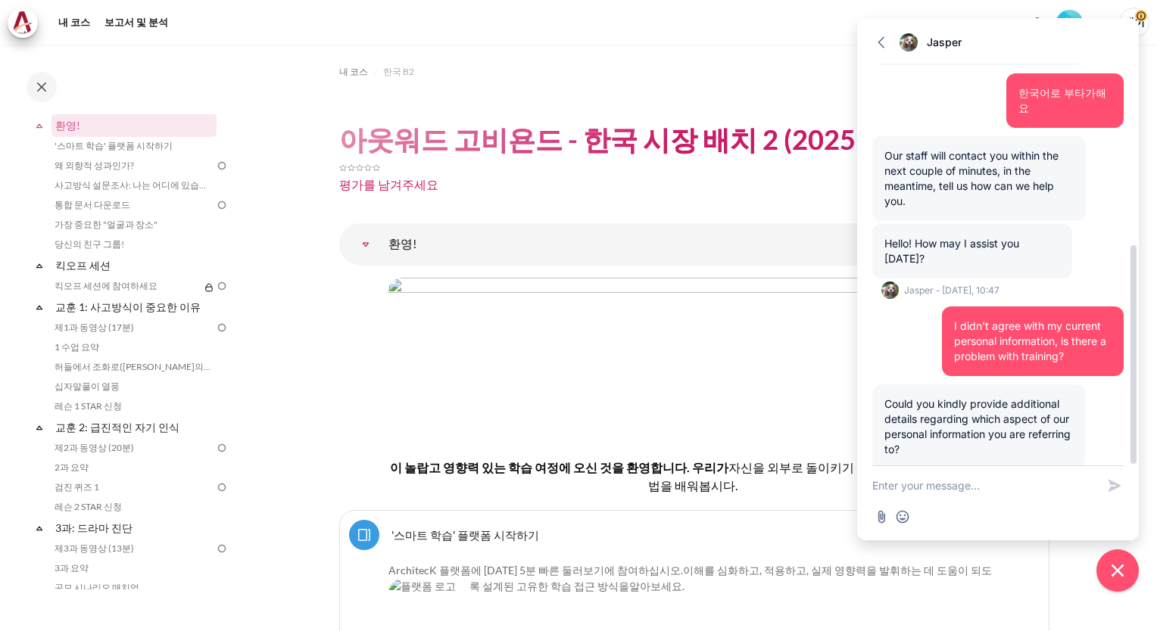
scroll to position [360, 0]
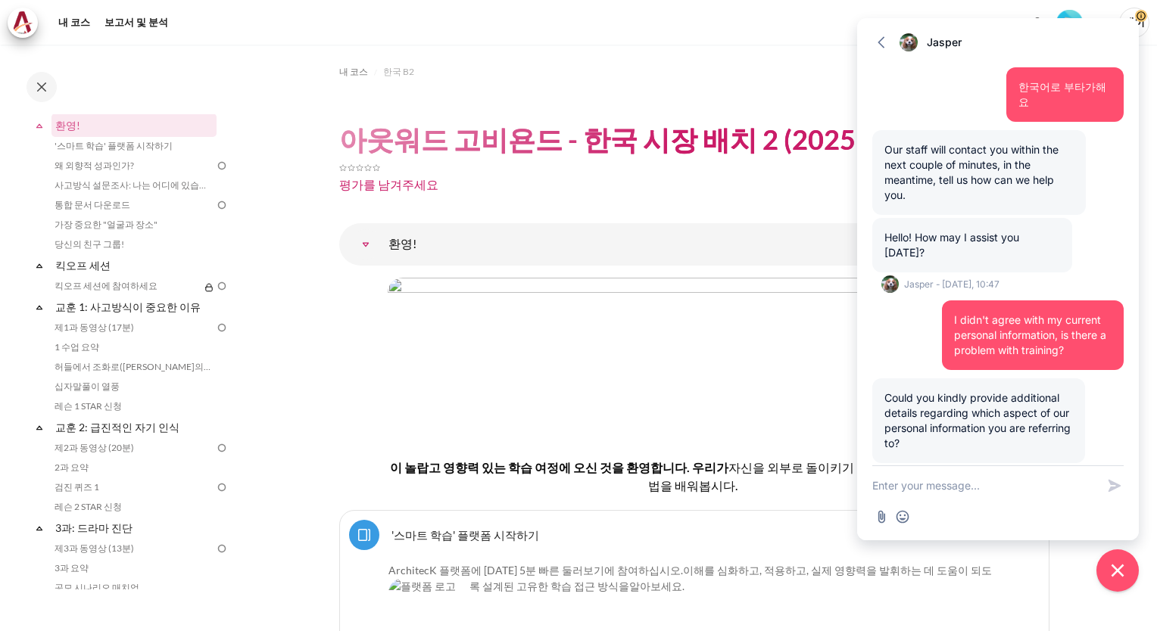
click at [558, 484] on h4 "이 놀랍고 영향력 있는 학습 여정에 오신 것을 환영합니다. 우리가 자신을 외부로 돌이키기 전에 우리가 함께 배우는 방법을 배워봅시다." at bounding box center [694, 477] width 613 height 36
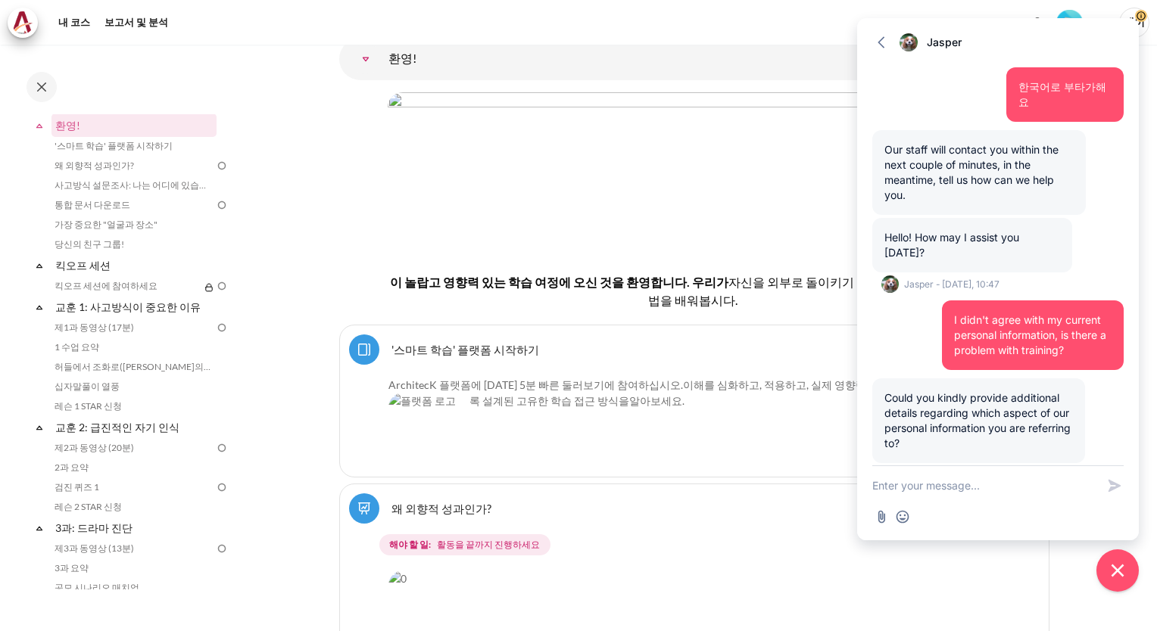
scroll to position [151, 0]
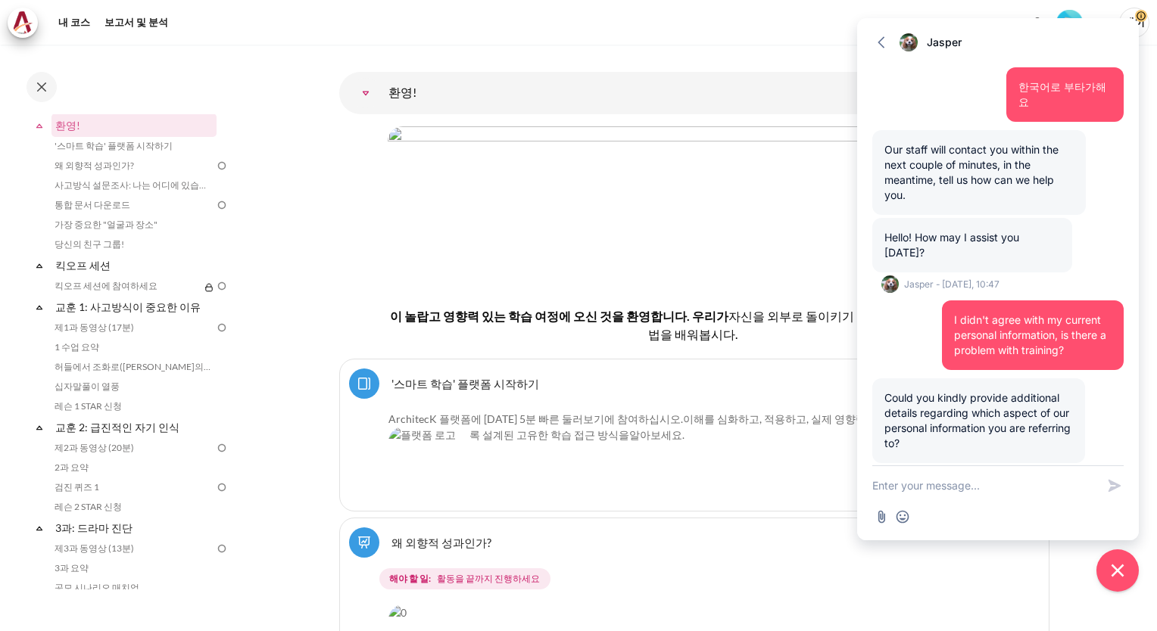
click at [684, 547] on div "왜 외향적 성과인가? Lesson" at bounding box center [694, 543] width 691 height 30
click at [878, 41] on icon "button" at bounding box center [881, 41] width 7 height 11
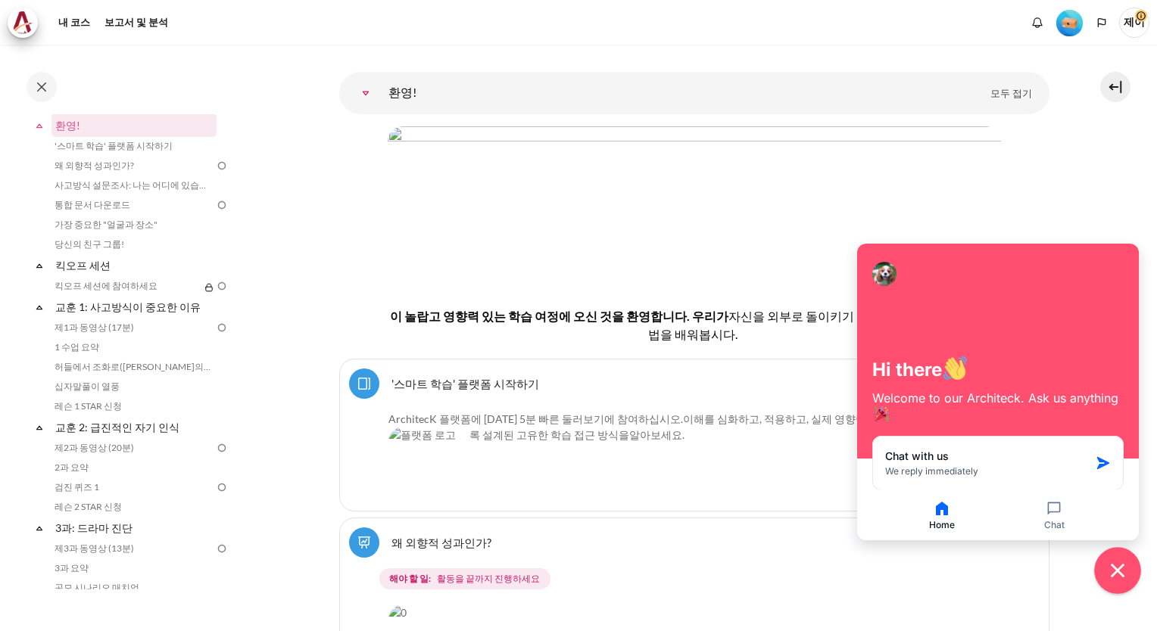
click at [1118, 566] on icon "Close chat widget" at bounding box center [1117, 571] width 23 height 23
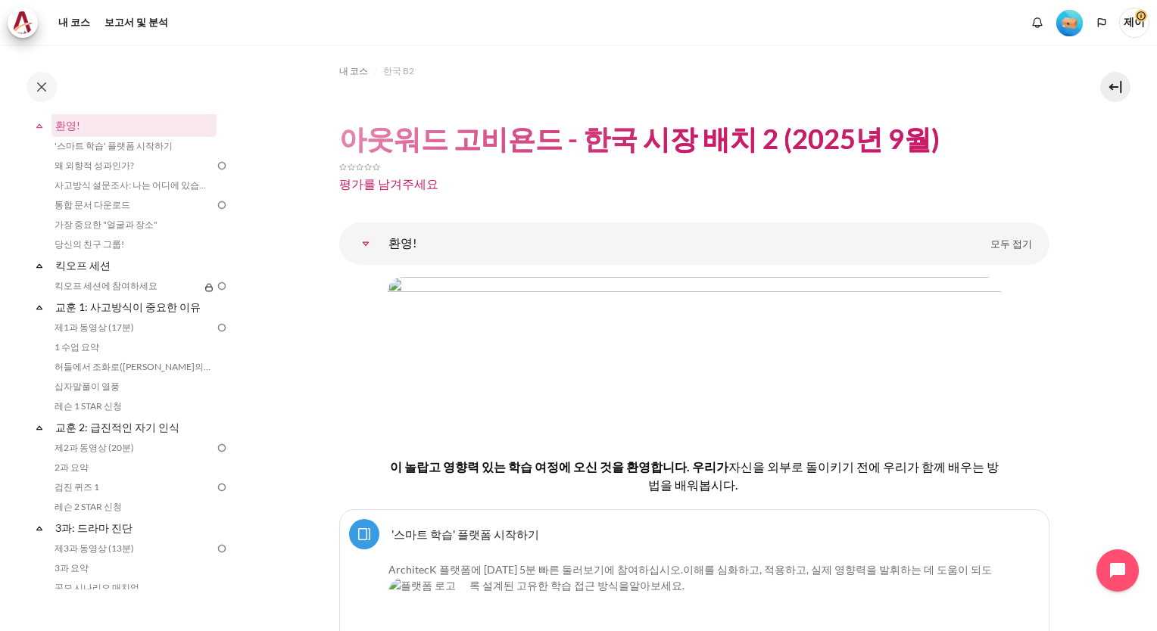
scroll to position [0, 0]
click at [1115, 91] on button at bounding box center [1115, 87] width 30 height 30
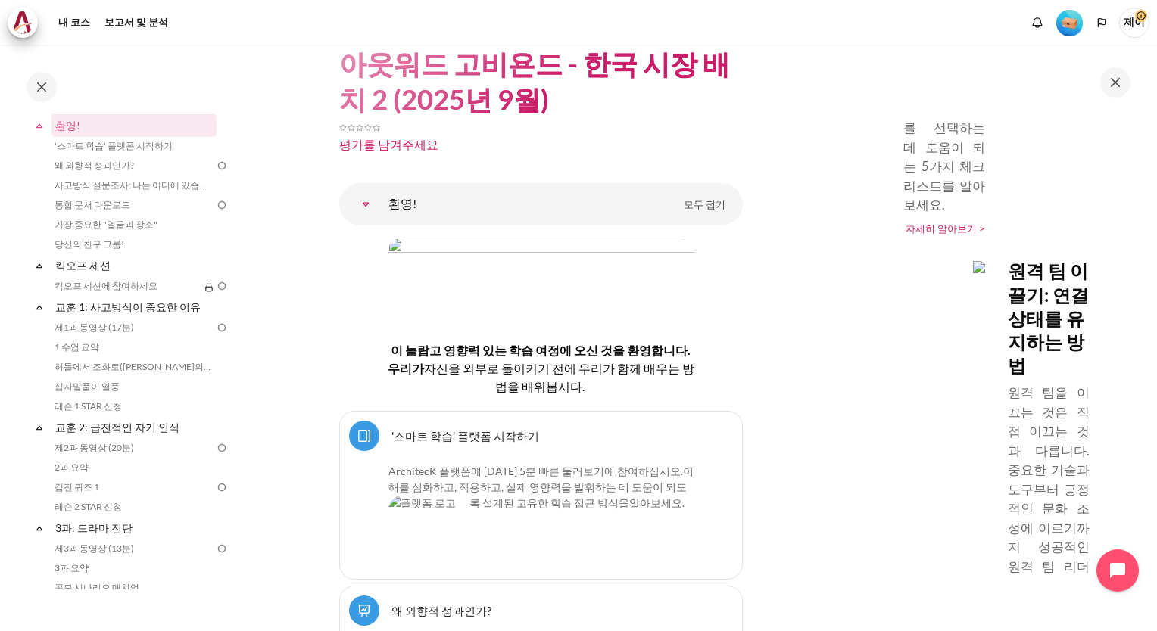
scroll to position [2196, 0]
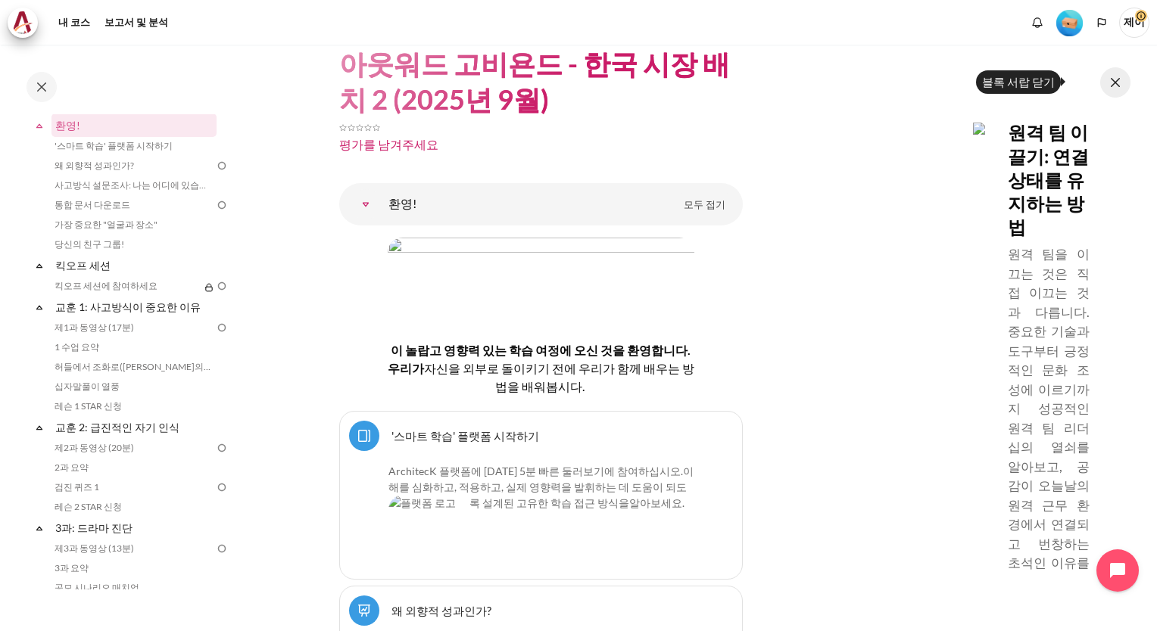
click at [1116, 84] on button at bounding box center [1115, 82] width 30 height 30
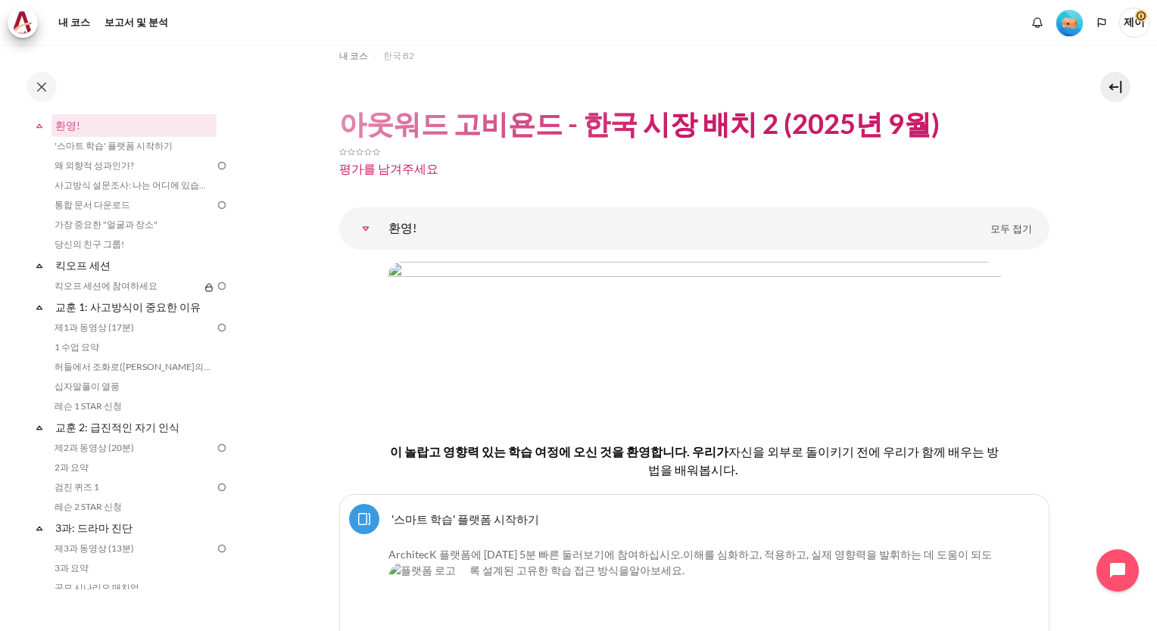
scroll to position [0, 0]
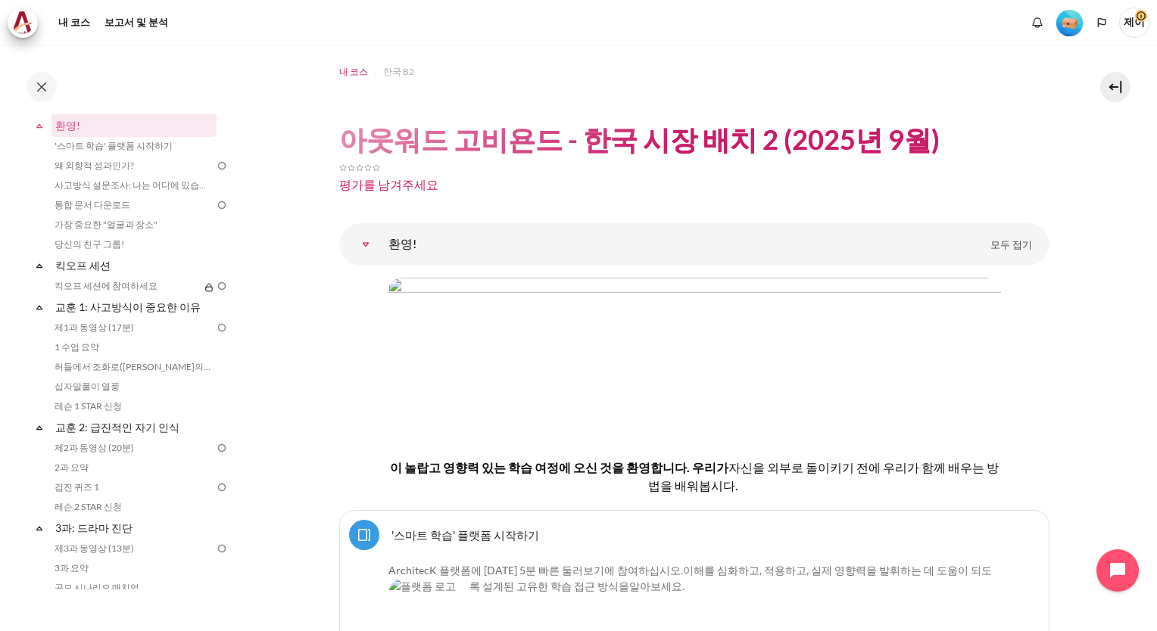
click at [356, 76] on span "내 코스" at bounding box center [353, 72] width 29 height 14
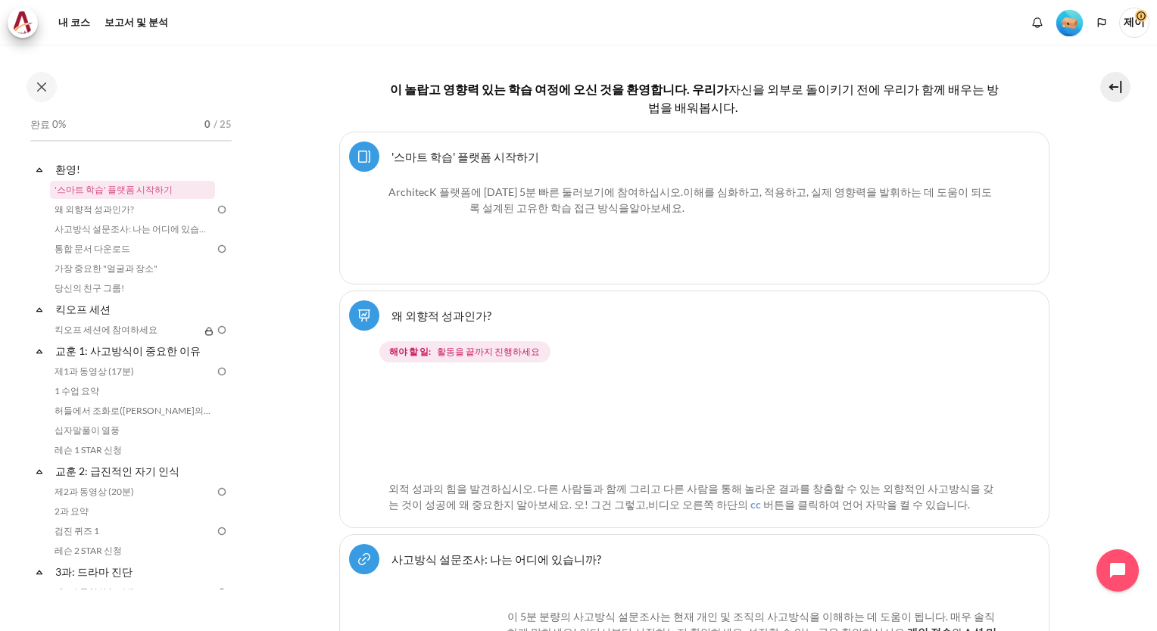
scroll to position [530, 0]
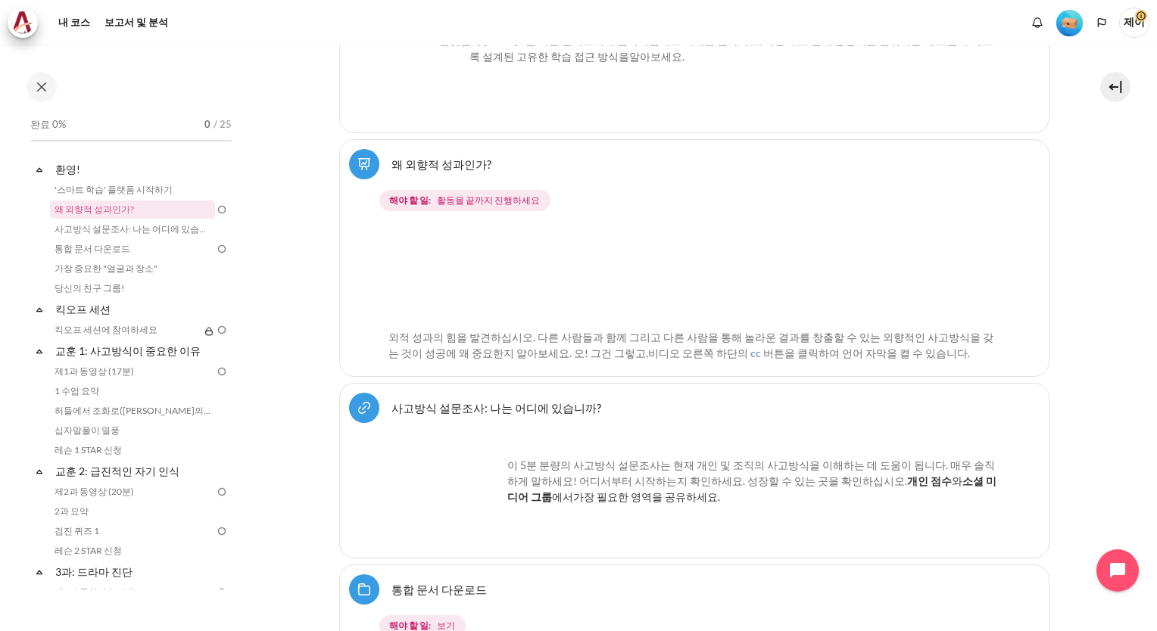
click at [451, 270] on img "콘텐츠" at bounding box center [694, 273] width 612 height 95
click at [644, 271] on img "콘텐츠" at bounding box center [694, 273] width 612 height 95
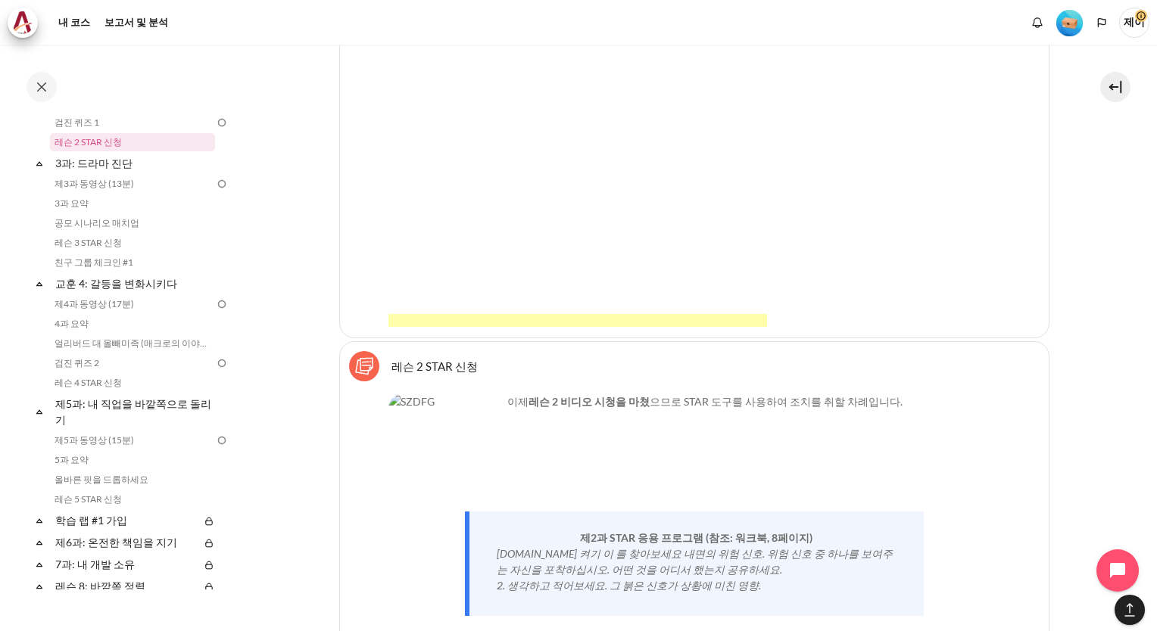
scroll to position [4316, 0]
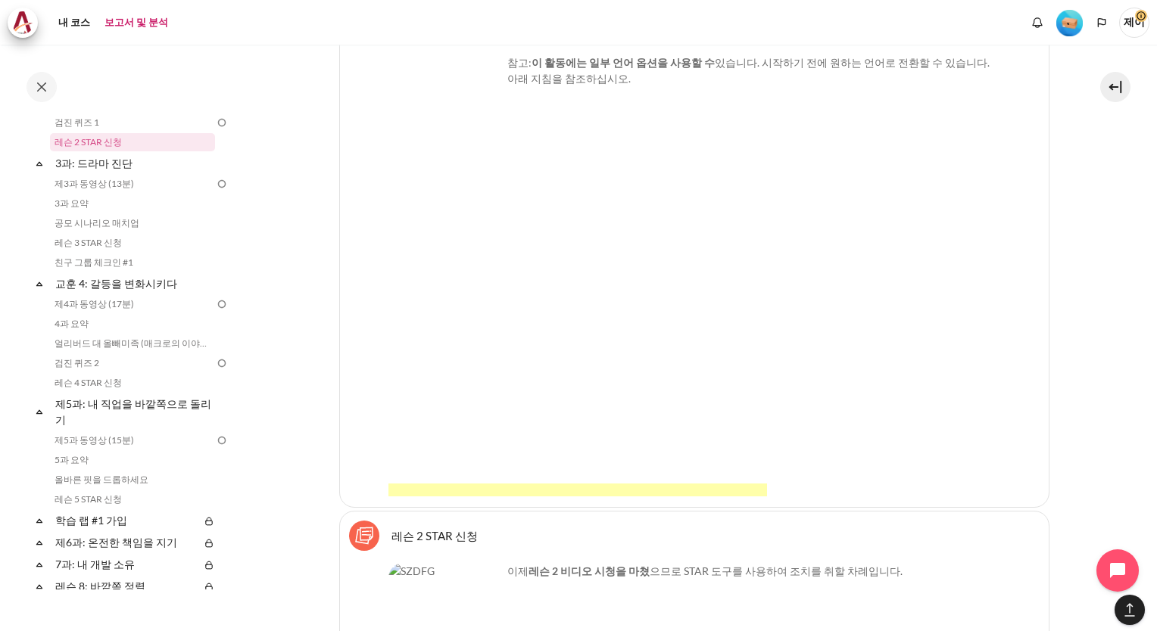
click at [143, 26] on link "보고서 및 분석" at bounding box center [136, 23] width 74 height 30
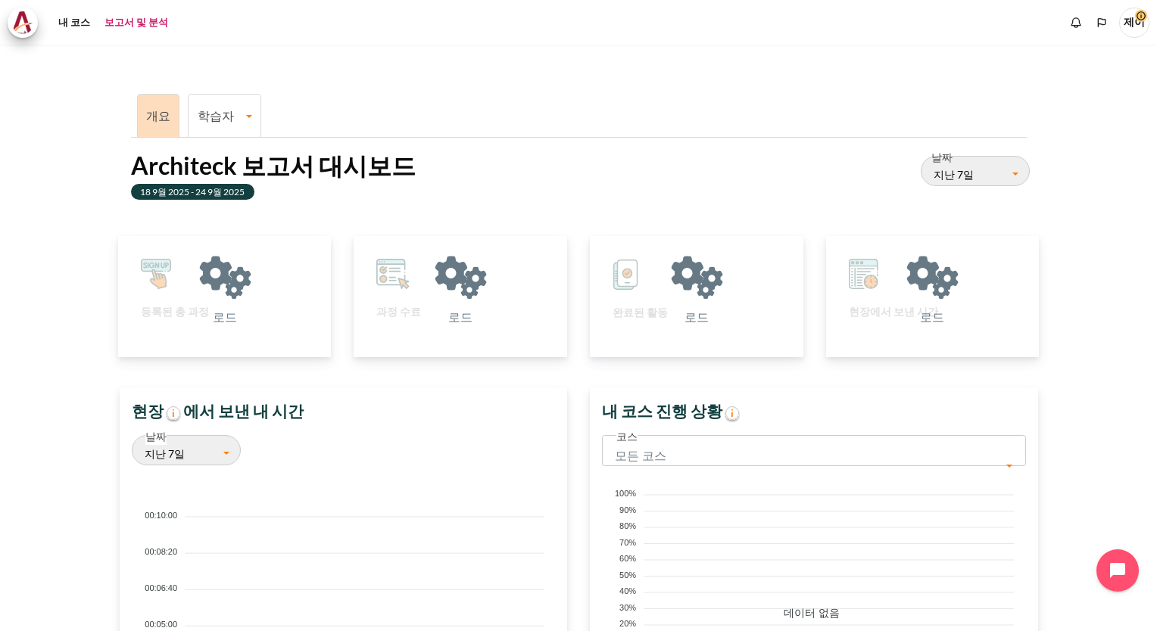
scroll to position [312, 432]
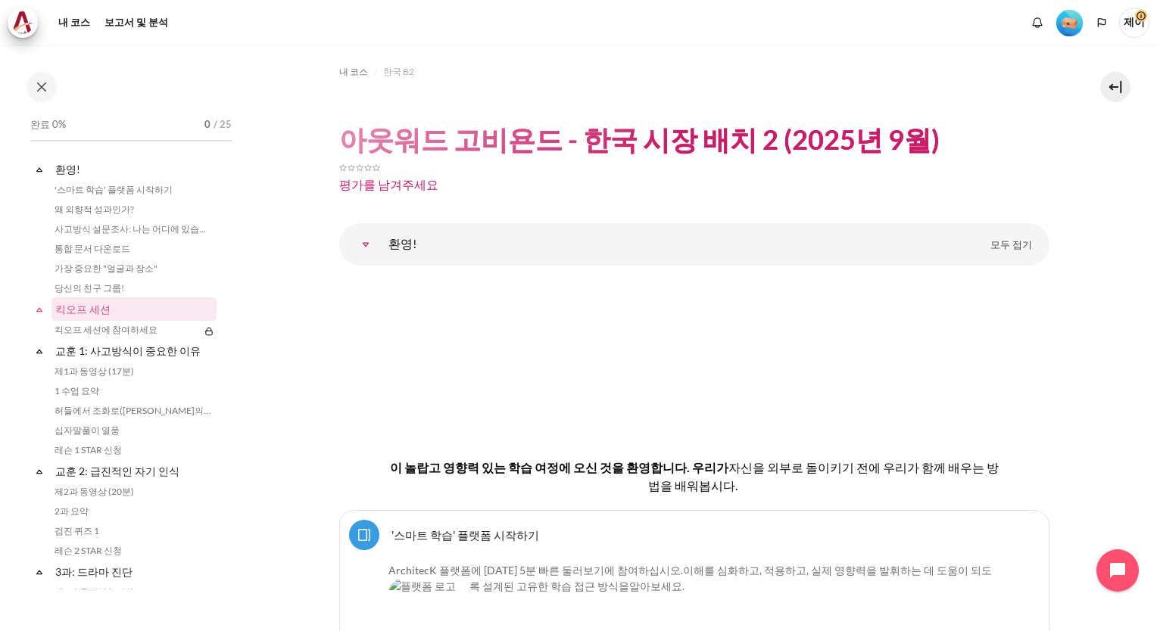
scroll to position [124, 0]
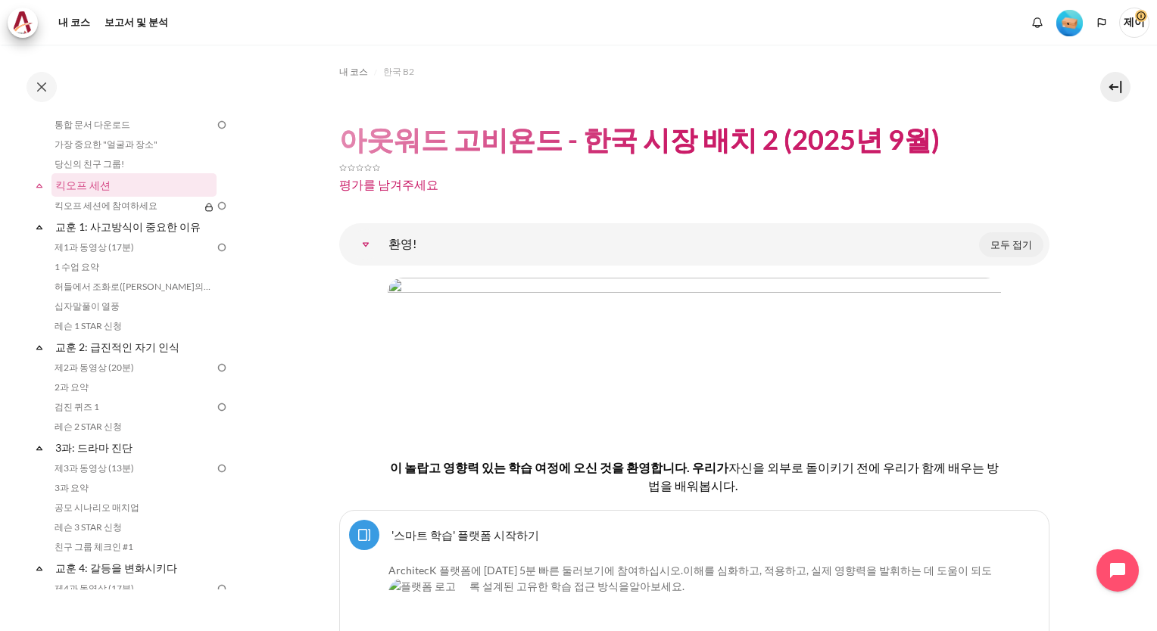
click at [1009, 247] on span "모두 접기" at bounding box center [1011, 245] width 42 height 15
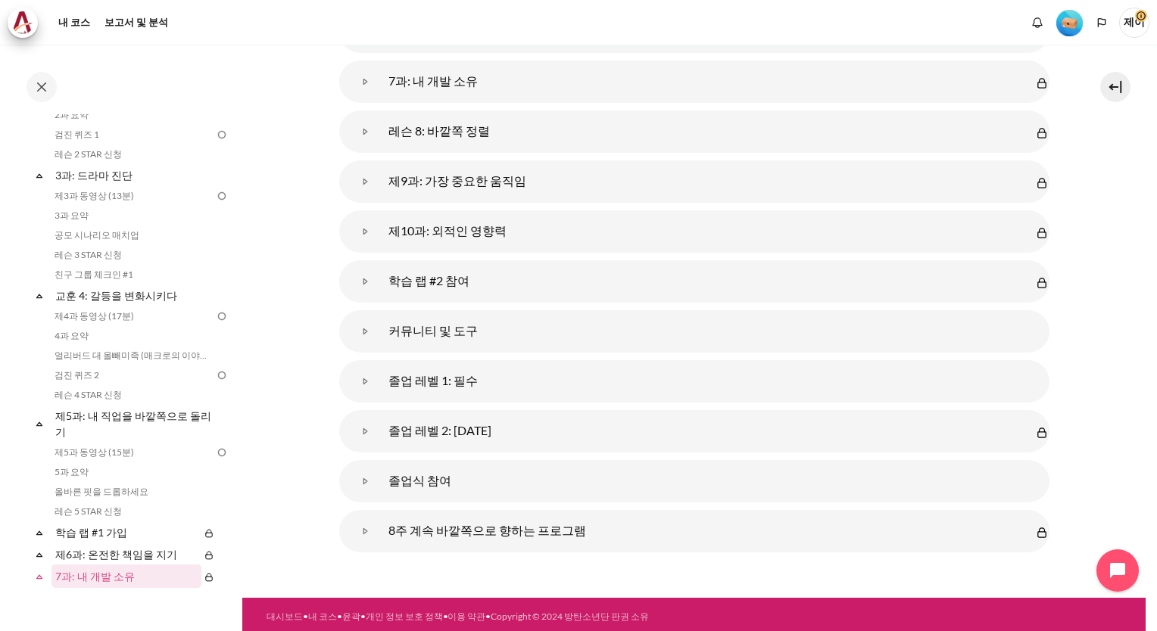
scroll to position [616, 0]
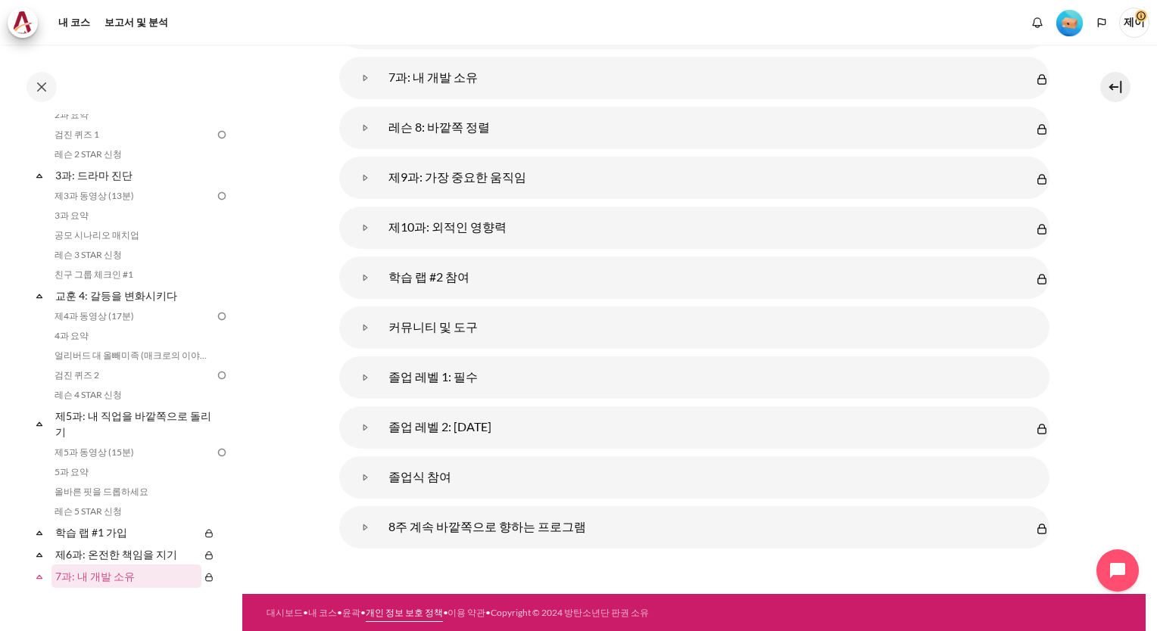
click at [443, 612] on link "개인 정보 보호 정책" at bounding box center [404, 612] width 77 height 11
click at [484, 613] on link "이용 약관" at bounding box center [466, 612] width 38 height 11
click at [282, 617] on link "대시보드" at bounding box center [285, 612] width 36 height 11
